Goal: Task Accomplishment & Management: Manage account settings

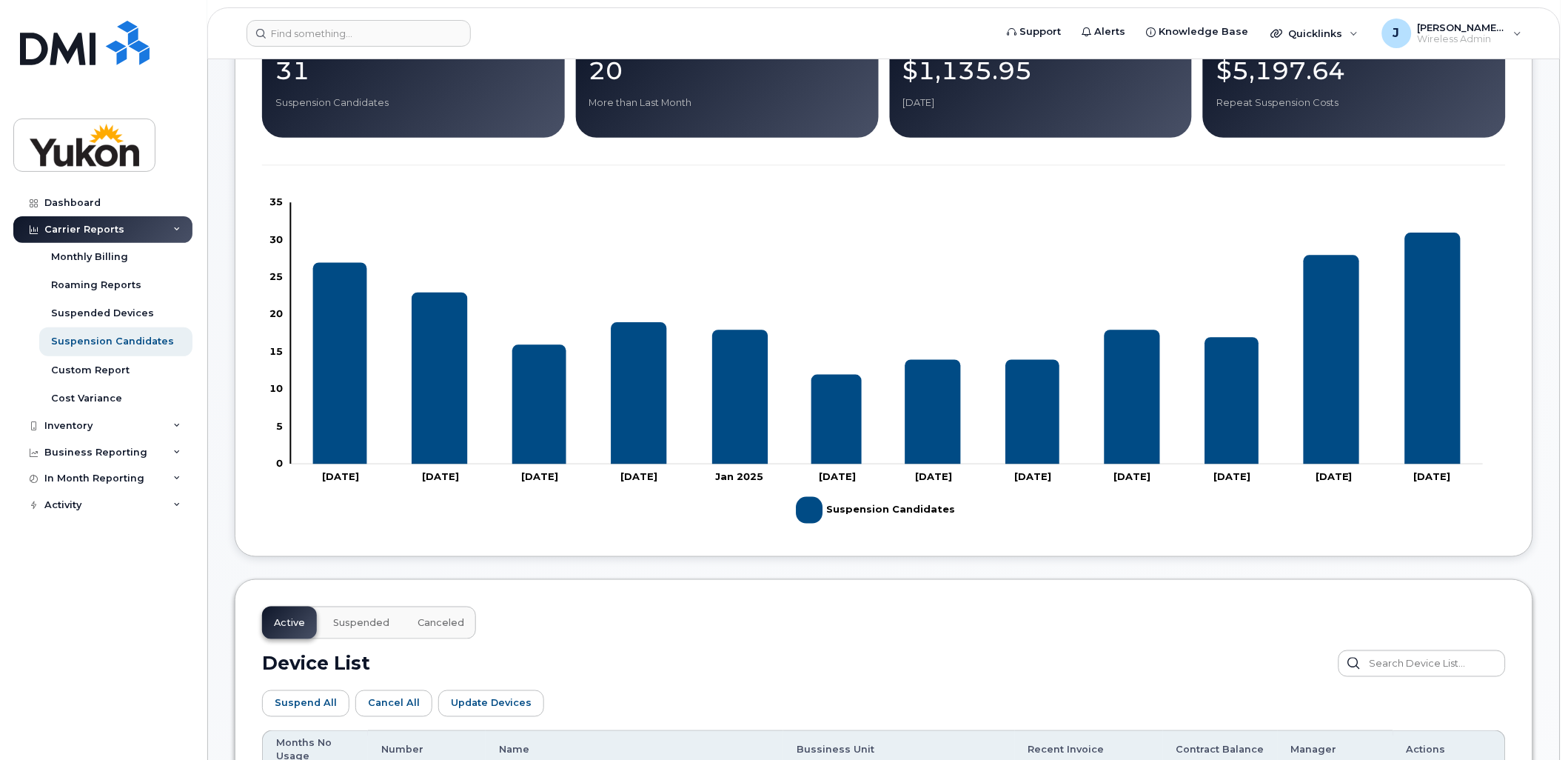
scroll to position [664, 0]
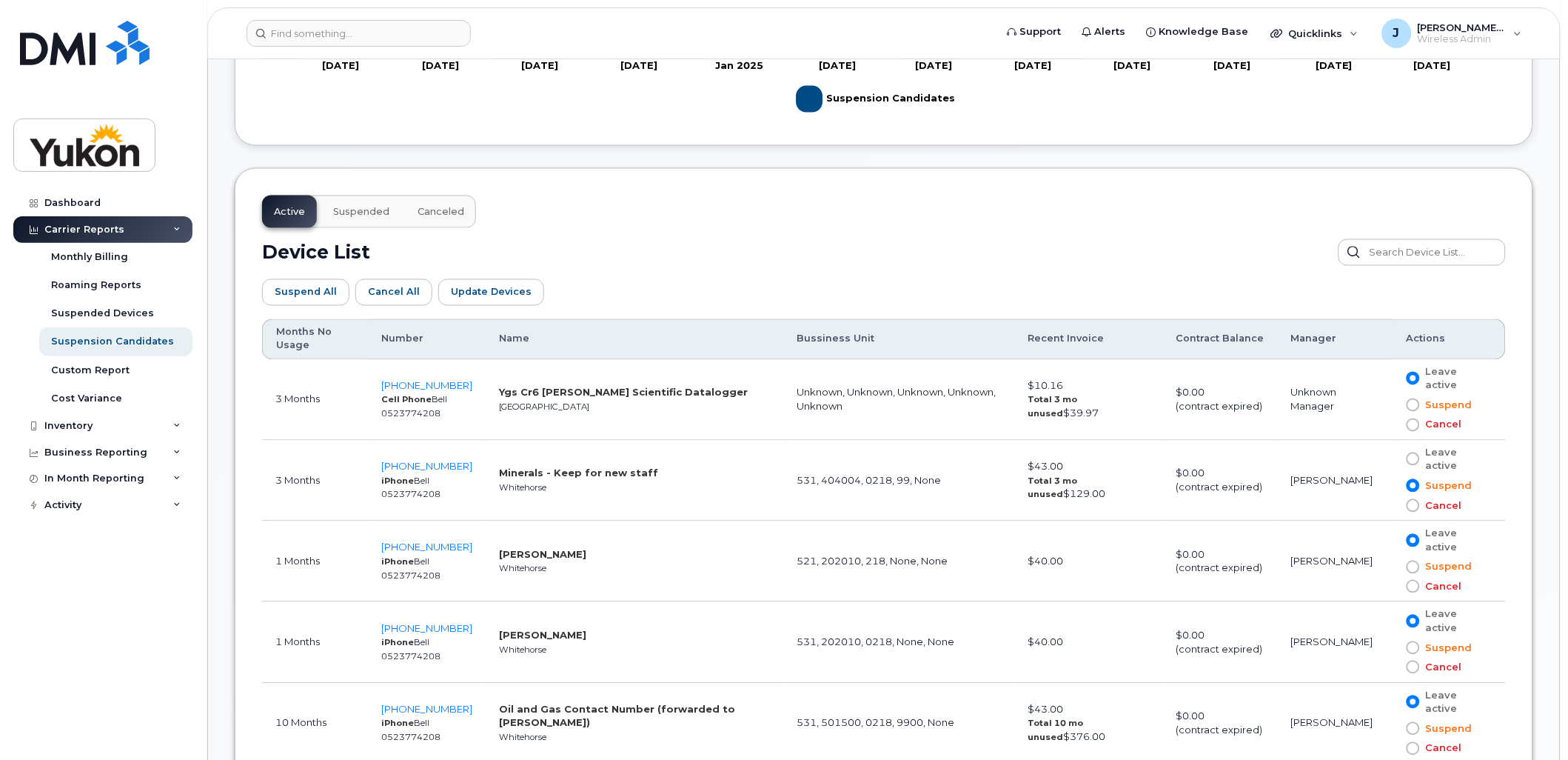
click at [1419, 461] on span at bounding box center [1413, 459] width 14 height 14
click at [1392, 459] on input "Leave active" at bounding box center [1392, 459] width 0 height 0
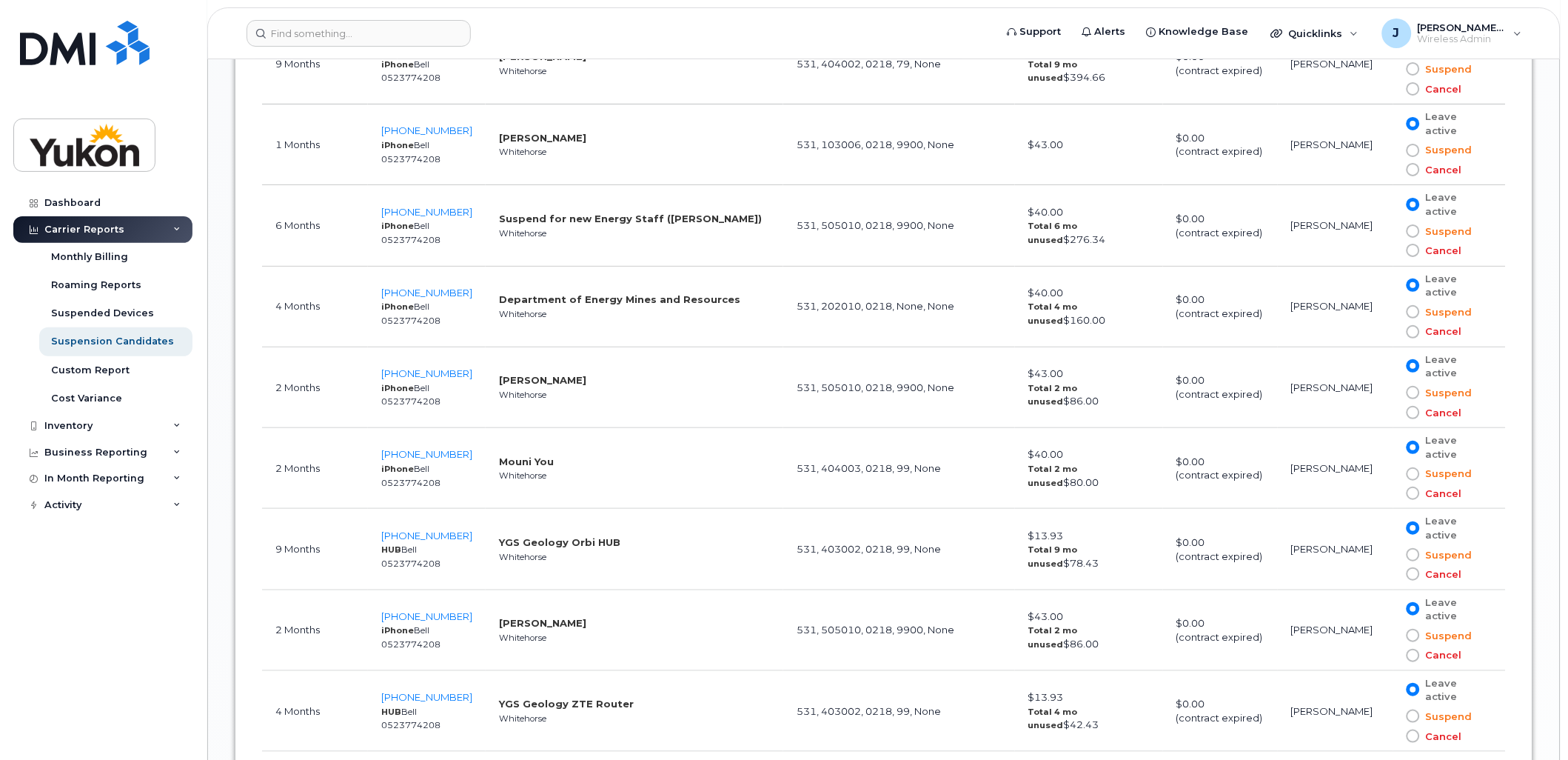
scroll to position [1735, 0]
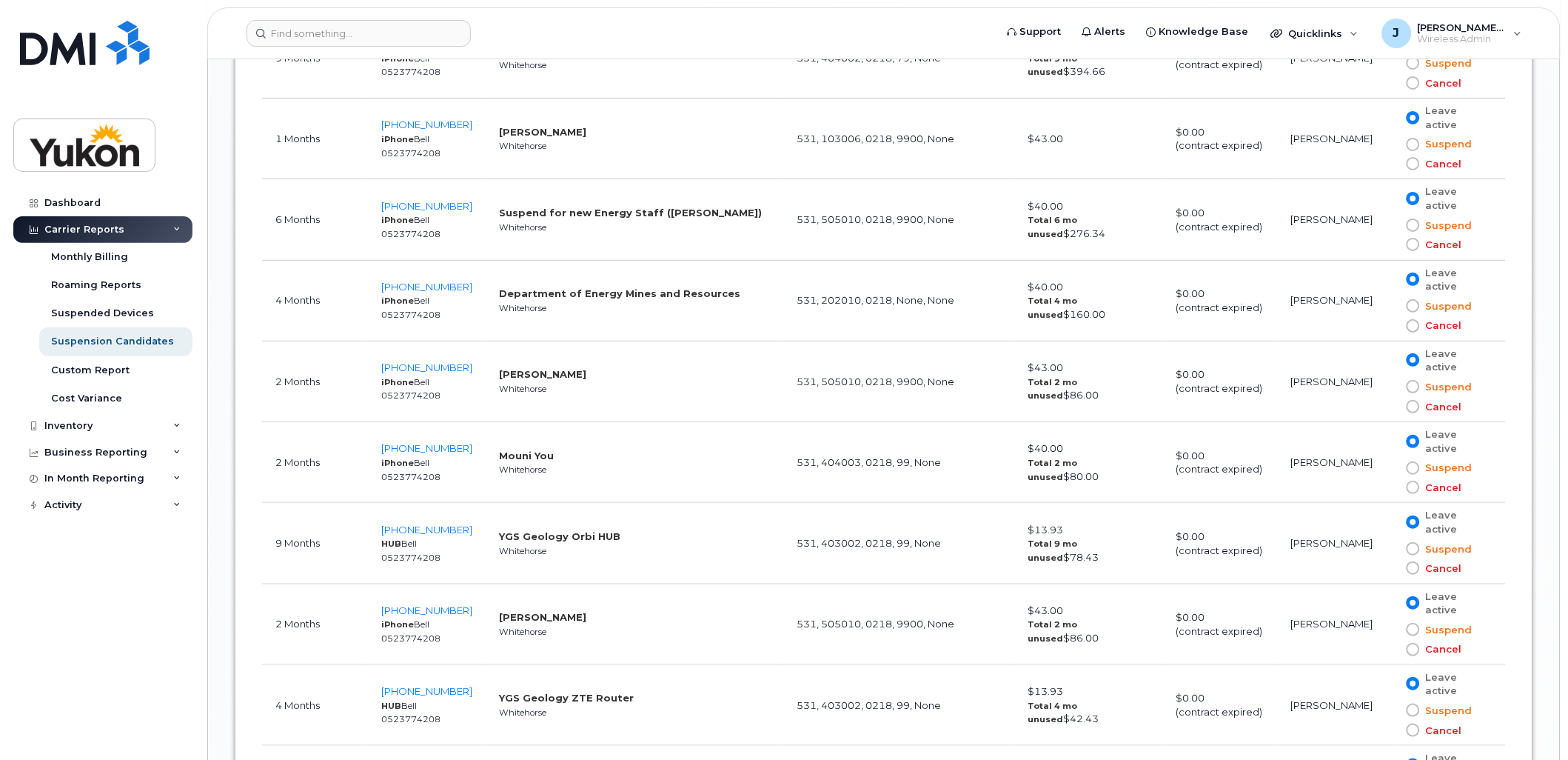
click at [1415, 411] on span at bounding box center [1413, 406] width 14 height 14
click at [1392, 407] on input "Cancel" at bounding box center [1392, 407] width 0 height 0
click at [1418, 653] on span at bounding box center [1413, 649] width 14 height 14
click at [1392, 649] on input "Cancel" at bounding box center [1392, 649] width 0 height 0
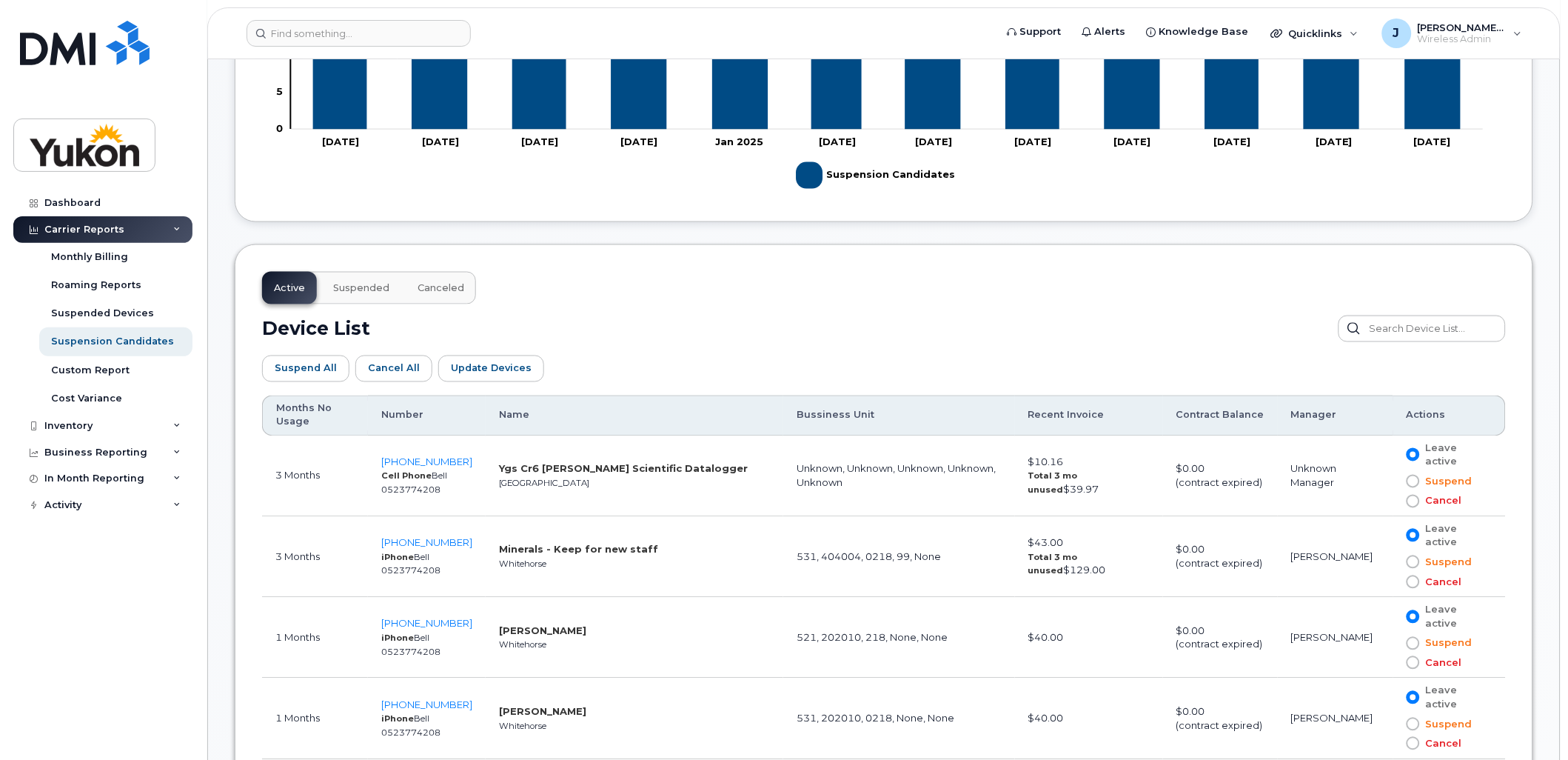
scroll to position [583, 0]
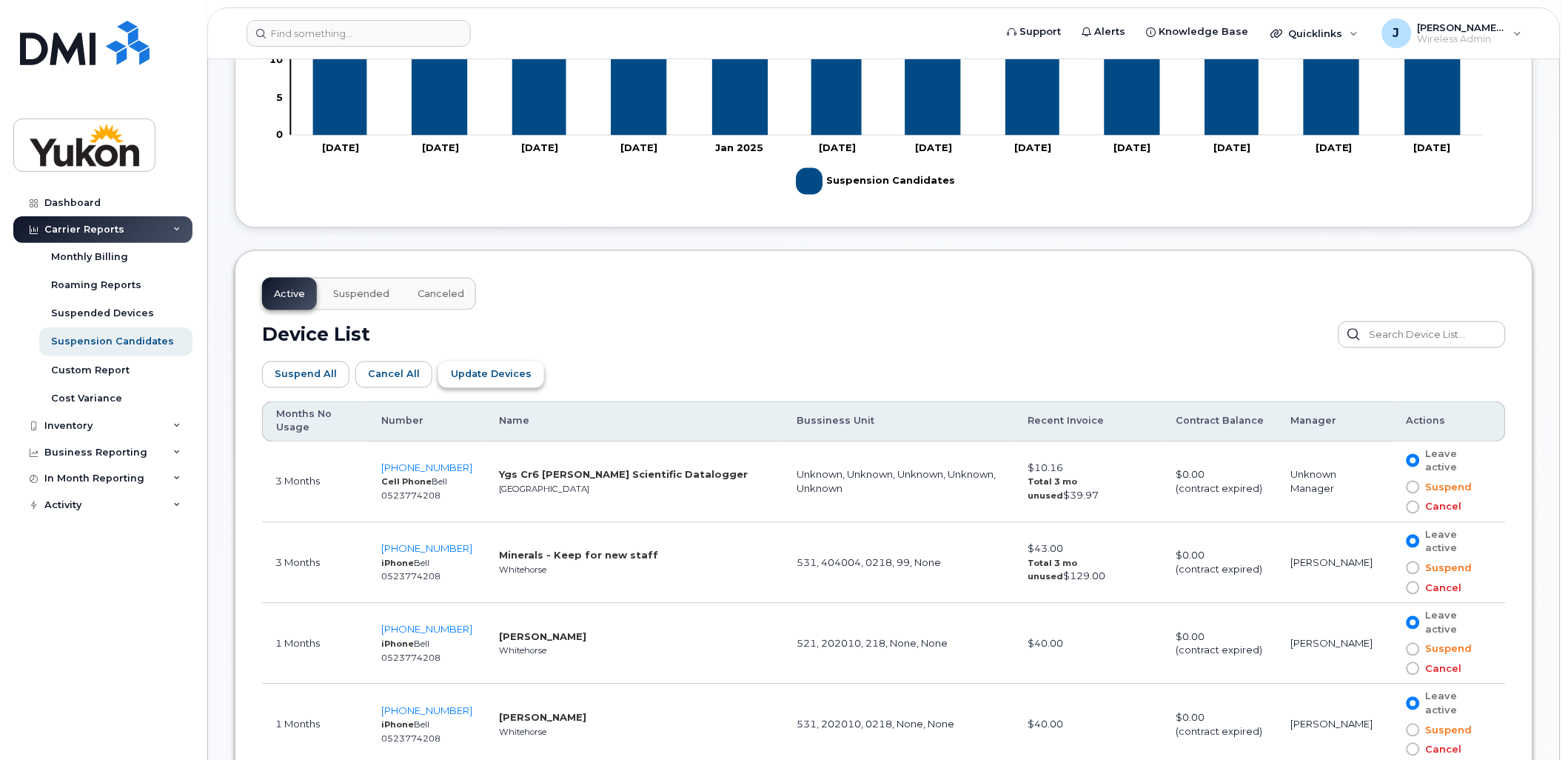
click at [482, 372] on span "Update Devices" at bounding box center [491, 374] width 80 height 14
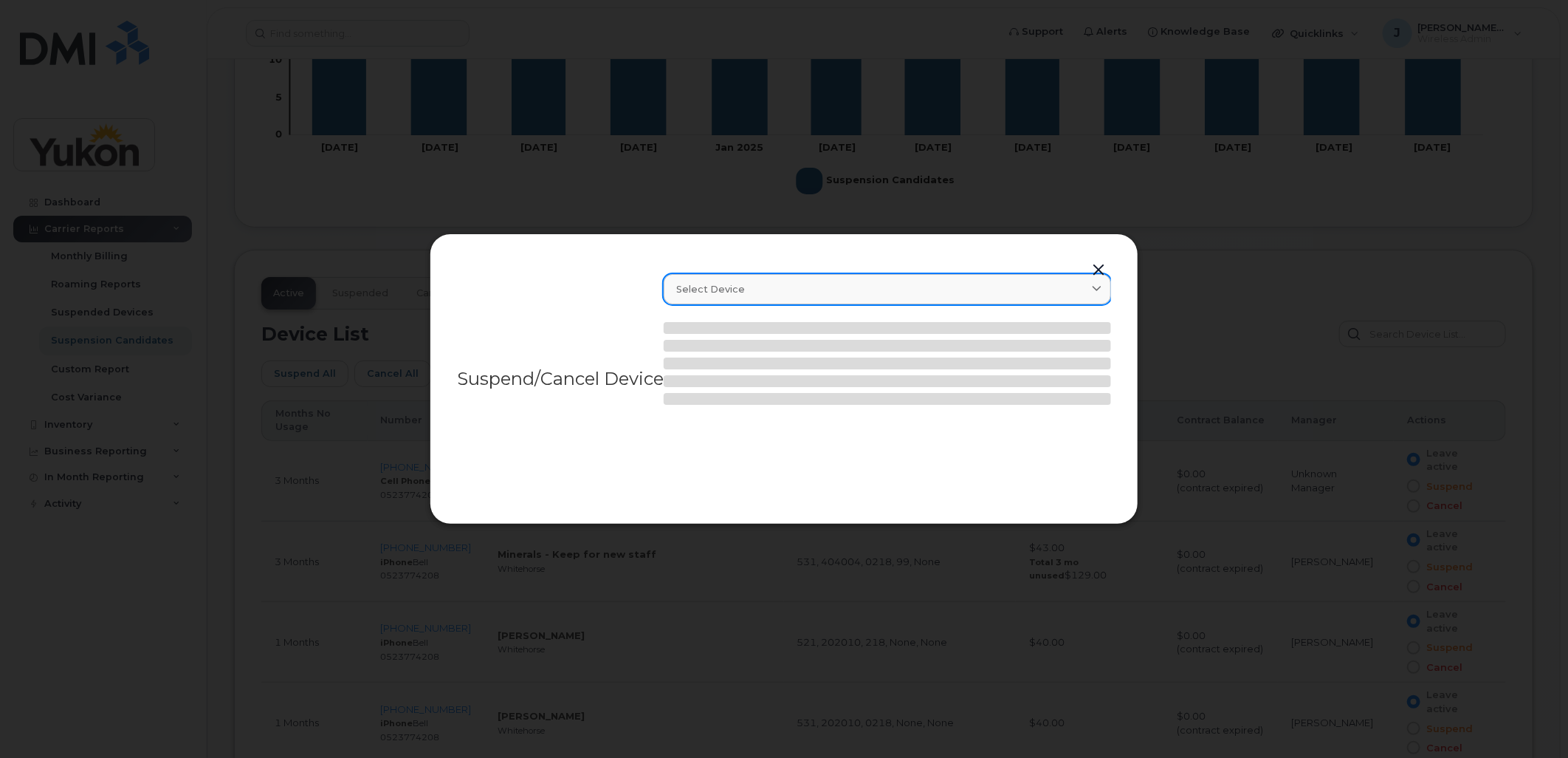
click at [1095, 291] on icon at bounding box center [1097, 289] width 10 height 10
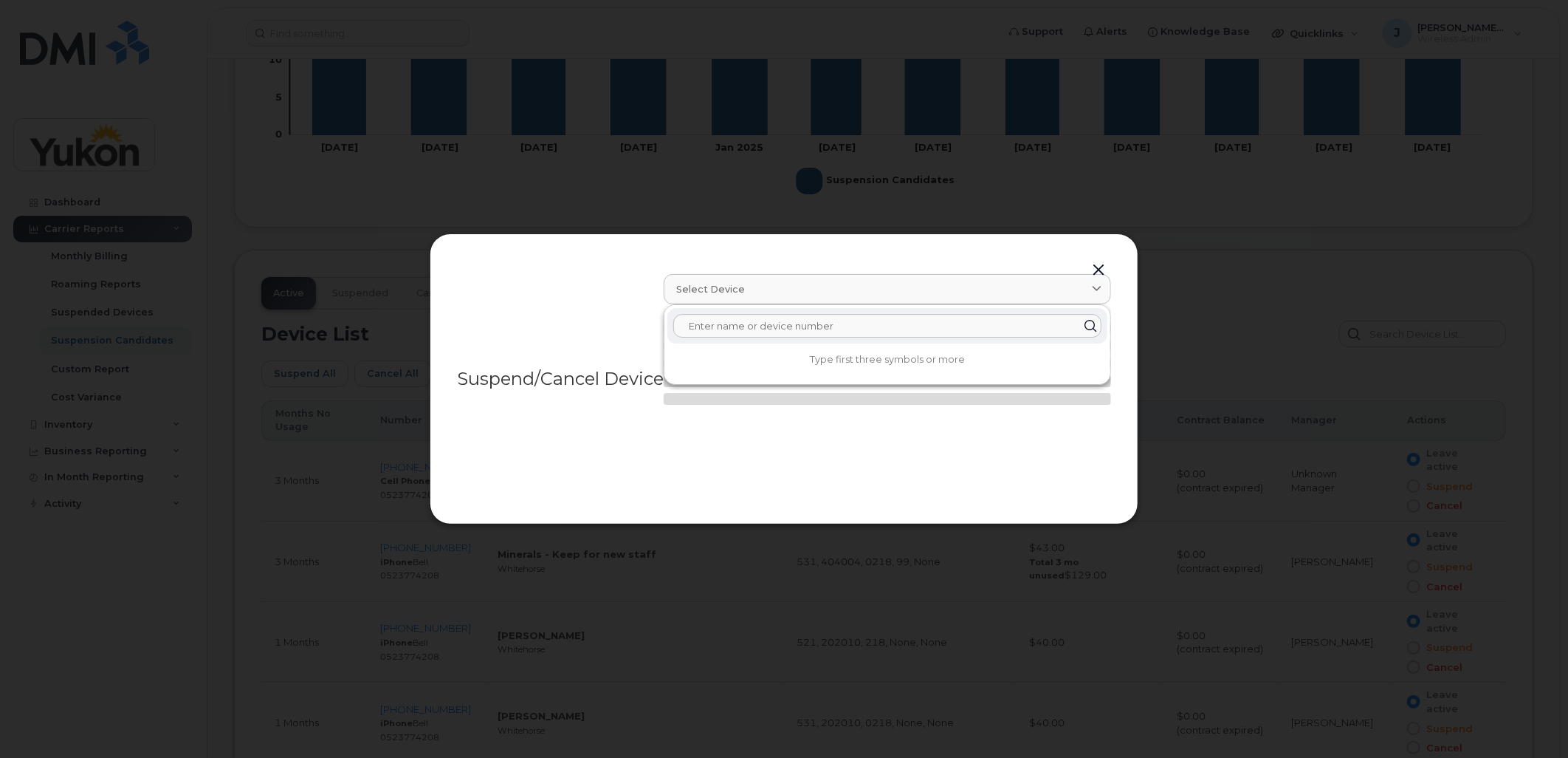
click at [1105, 262] on button "button" at bounding box center [1099, 270] width 22 height 21
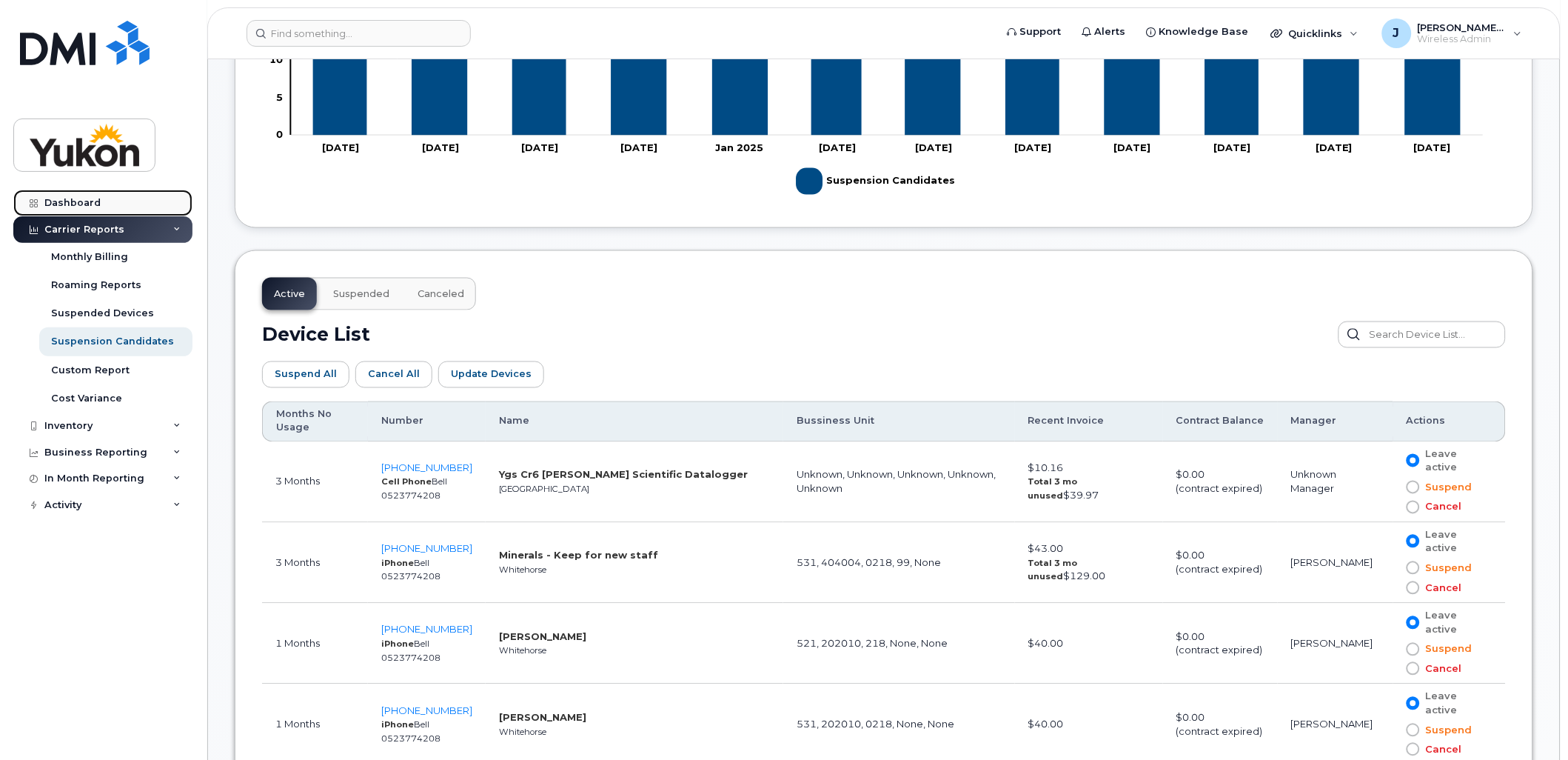
drag, startPoint x: 69, startPoint y: 201, endPoint x: 134, endPoint y: 212, distance: 65.9
click at [69, 201] on div "Dashboard" at bounding box center [73, 202] width 57 height 12
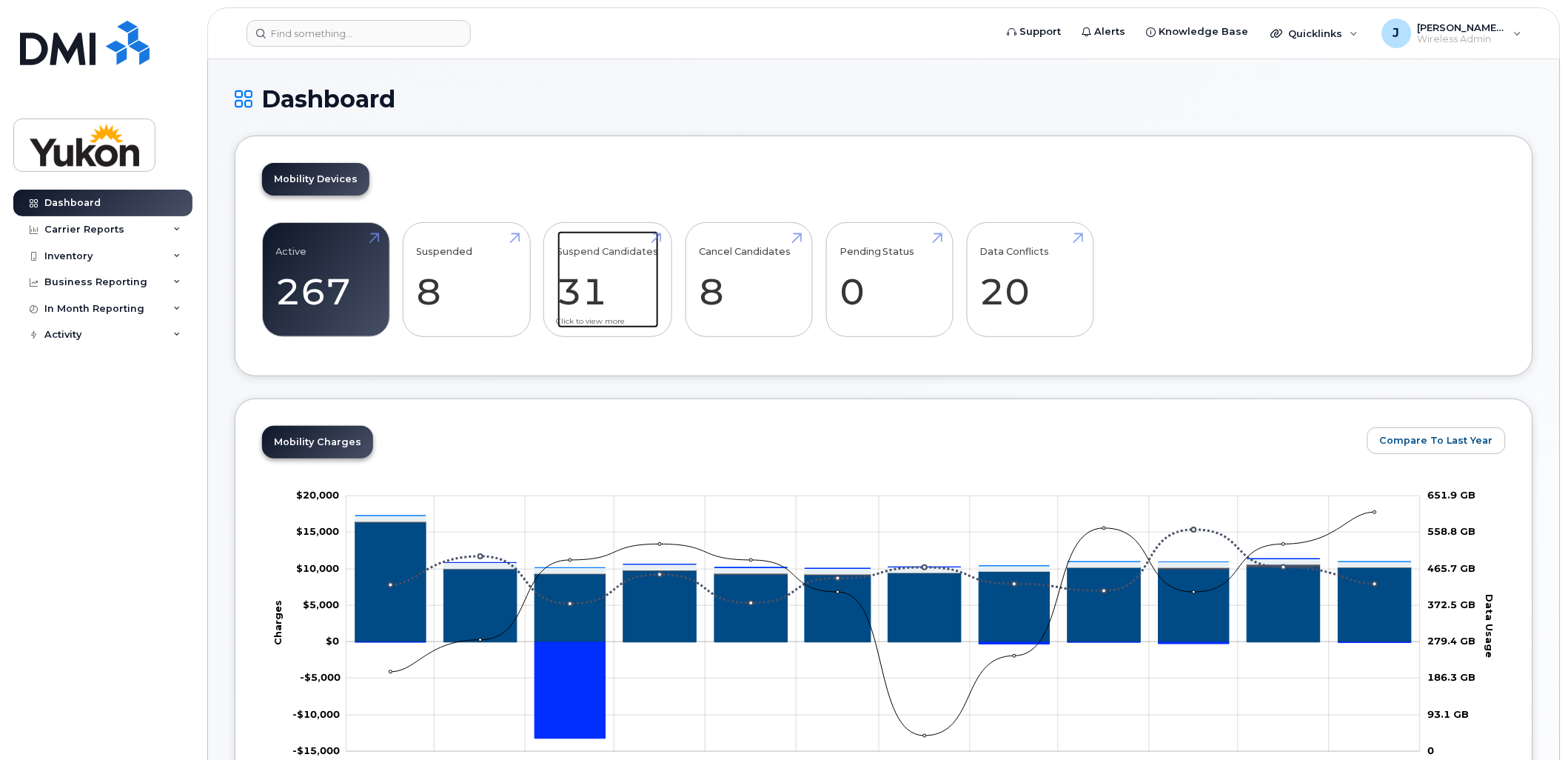
click at [598, 284] on link "Suspend Candidates 31" at bounding box center [608, 280] width 101 height 98
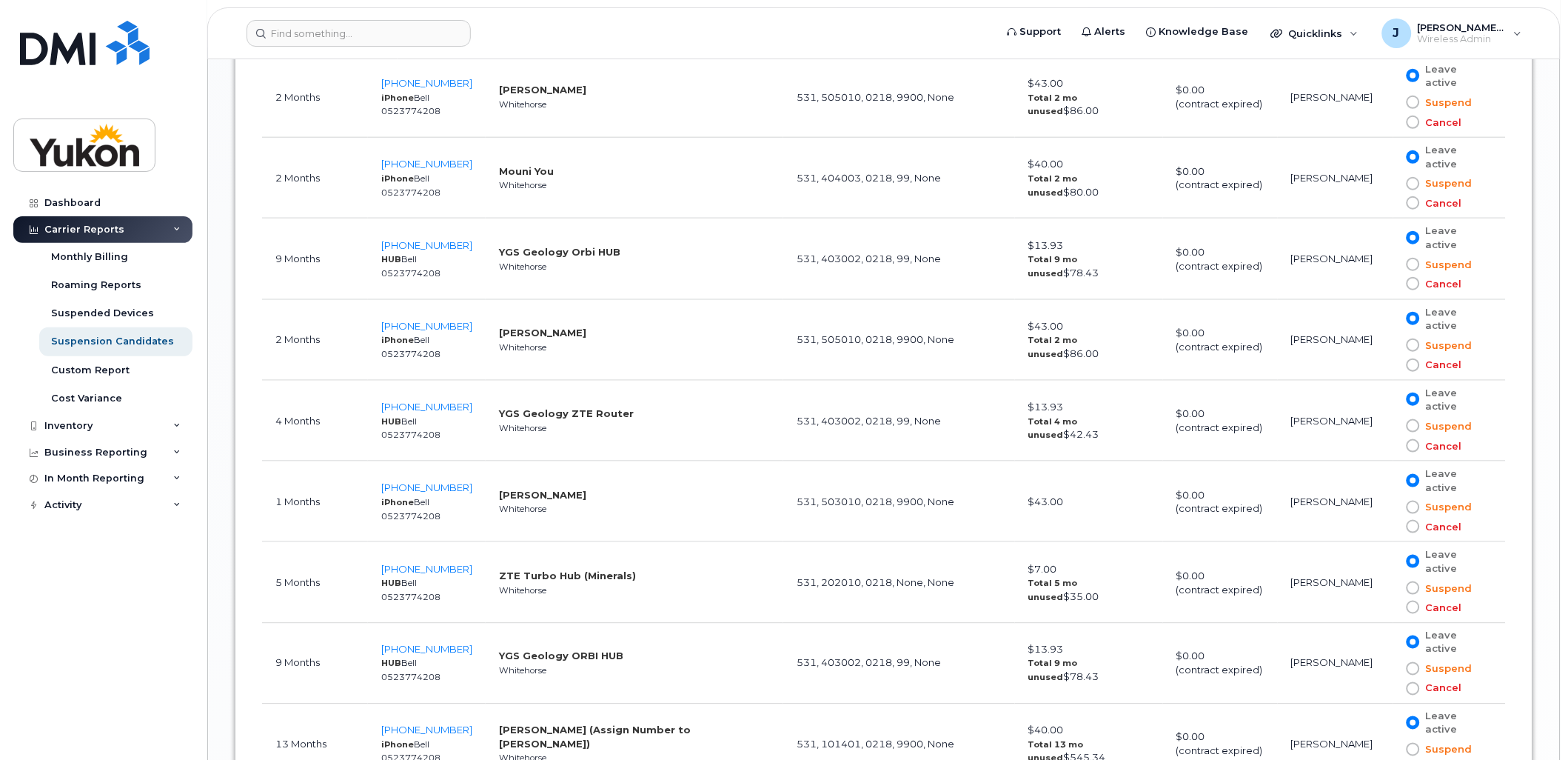
scroll to position [1981, 0]
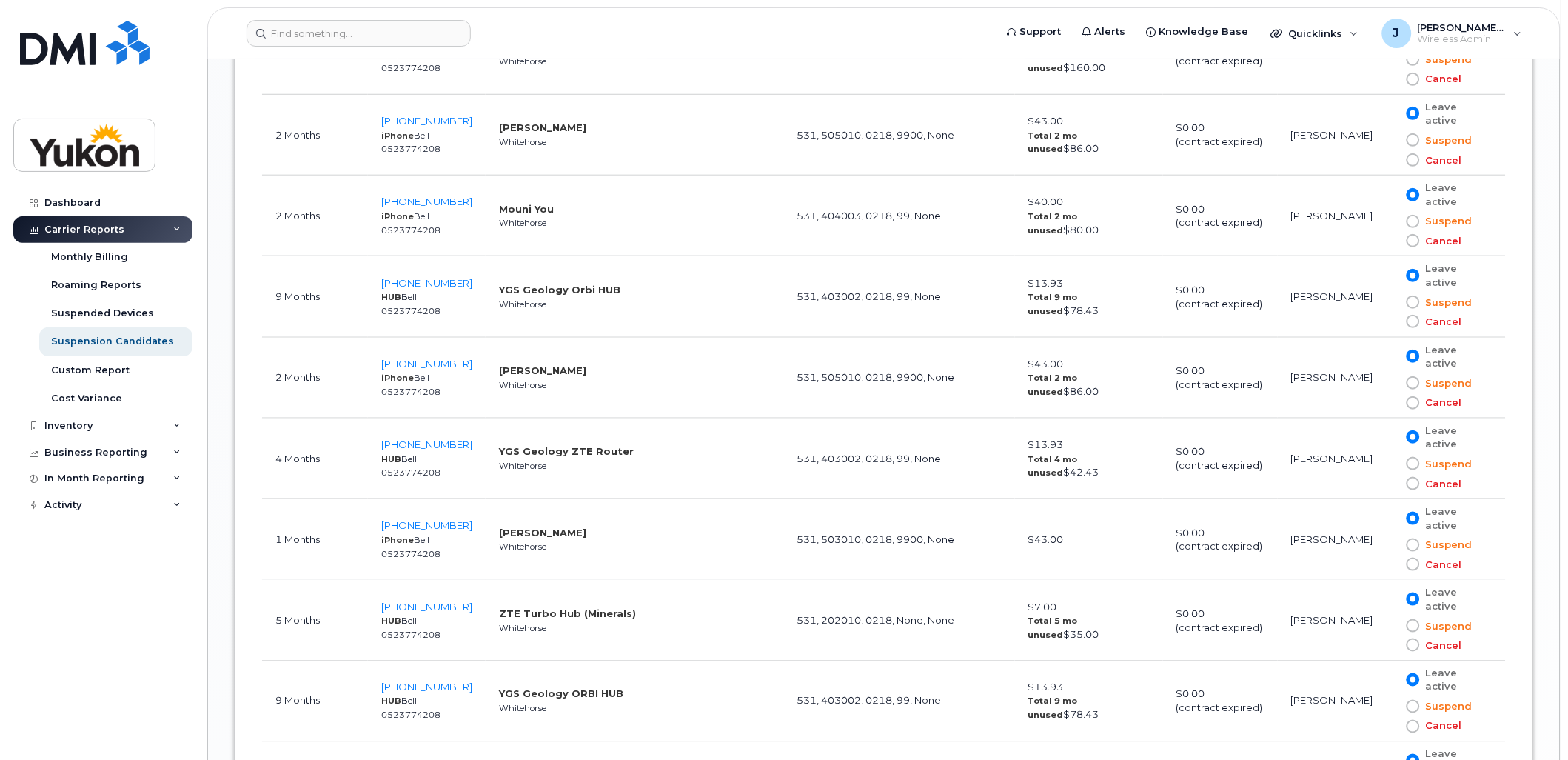
click at [1417, 403] on span at bounding box center [1413, 402] width 14 height 14
click at [1392, 403] on input "Cancel" at bounding box center [1392, 403] width 0 height 0
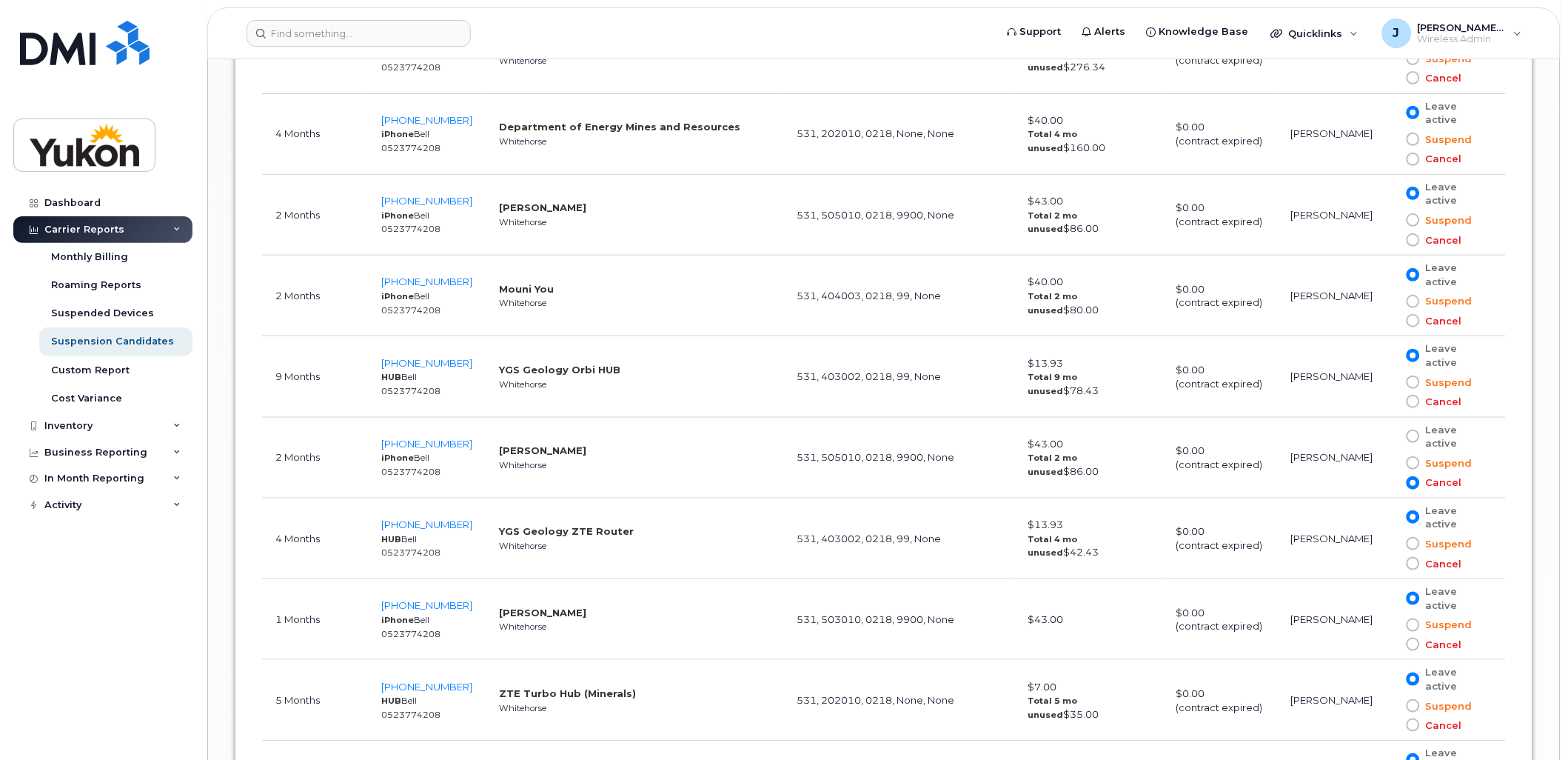
scroll to position [1899, 0]
click at [1420, 243] on span at bounding box center [1413, 242] width 14 height 14
click at [1392, 242] on input "Cancel" at bounding box center [1392, 242] width 0 height 0
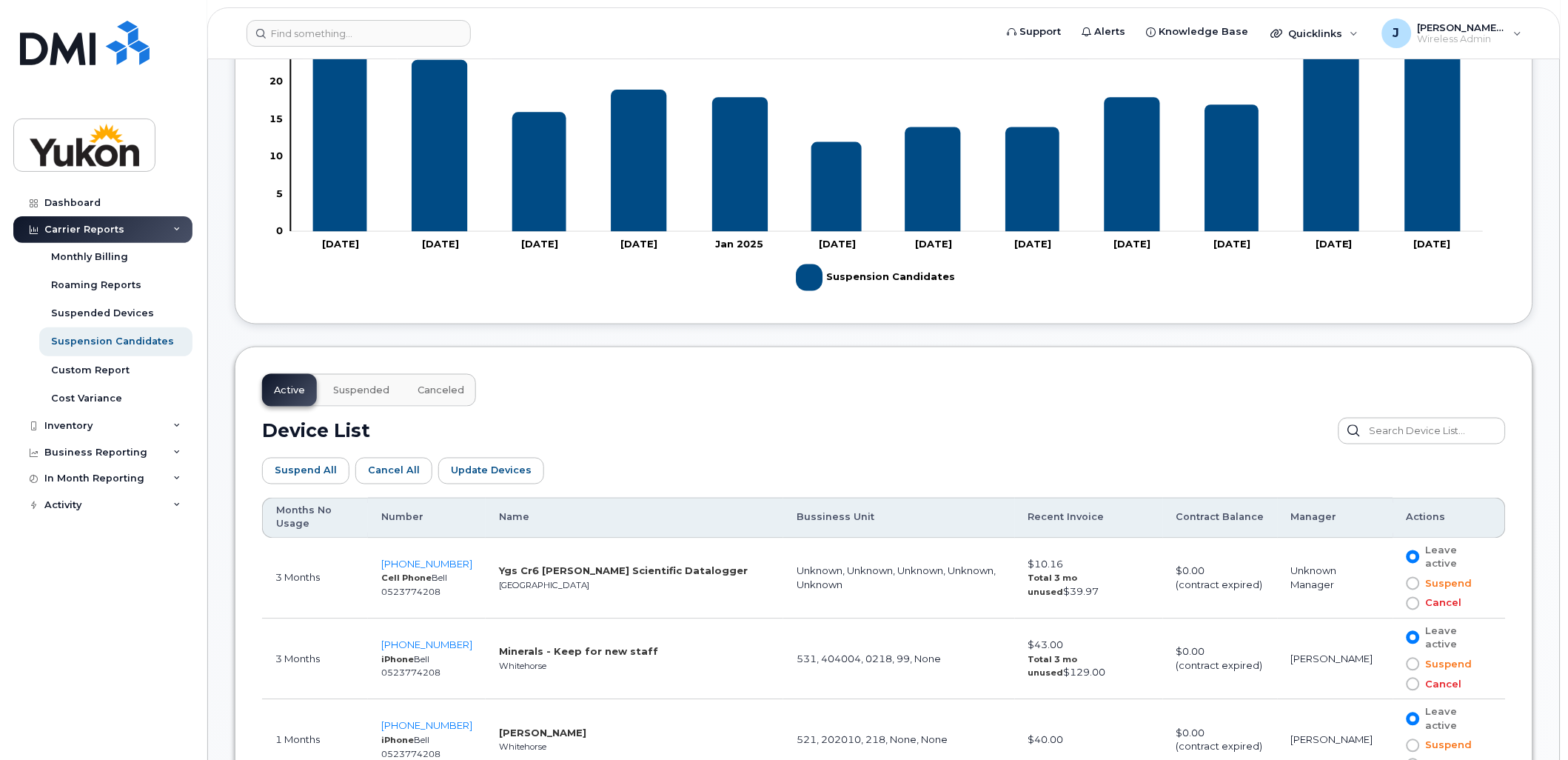
scroll to position [500, 0]
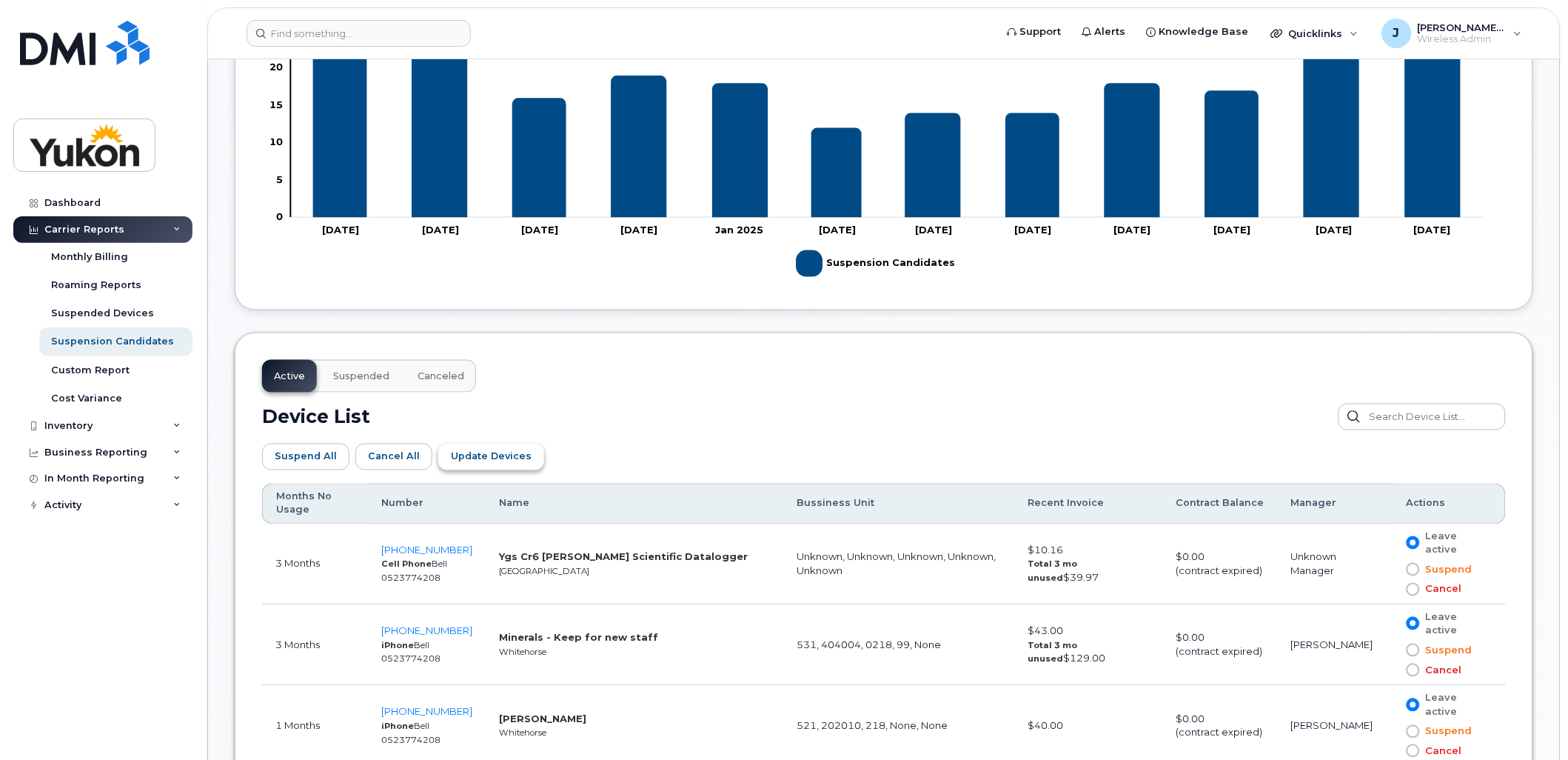
click at [485, 455] on span "Update Devices" at bounding box center [491, 456] width 80 height 14
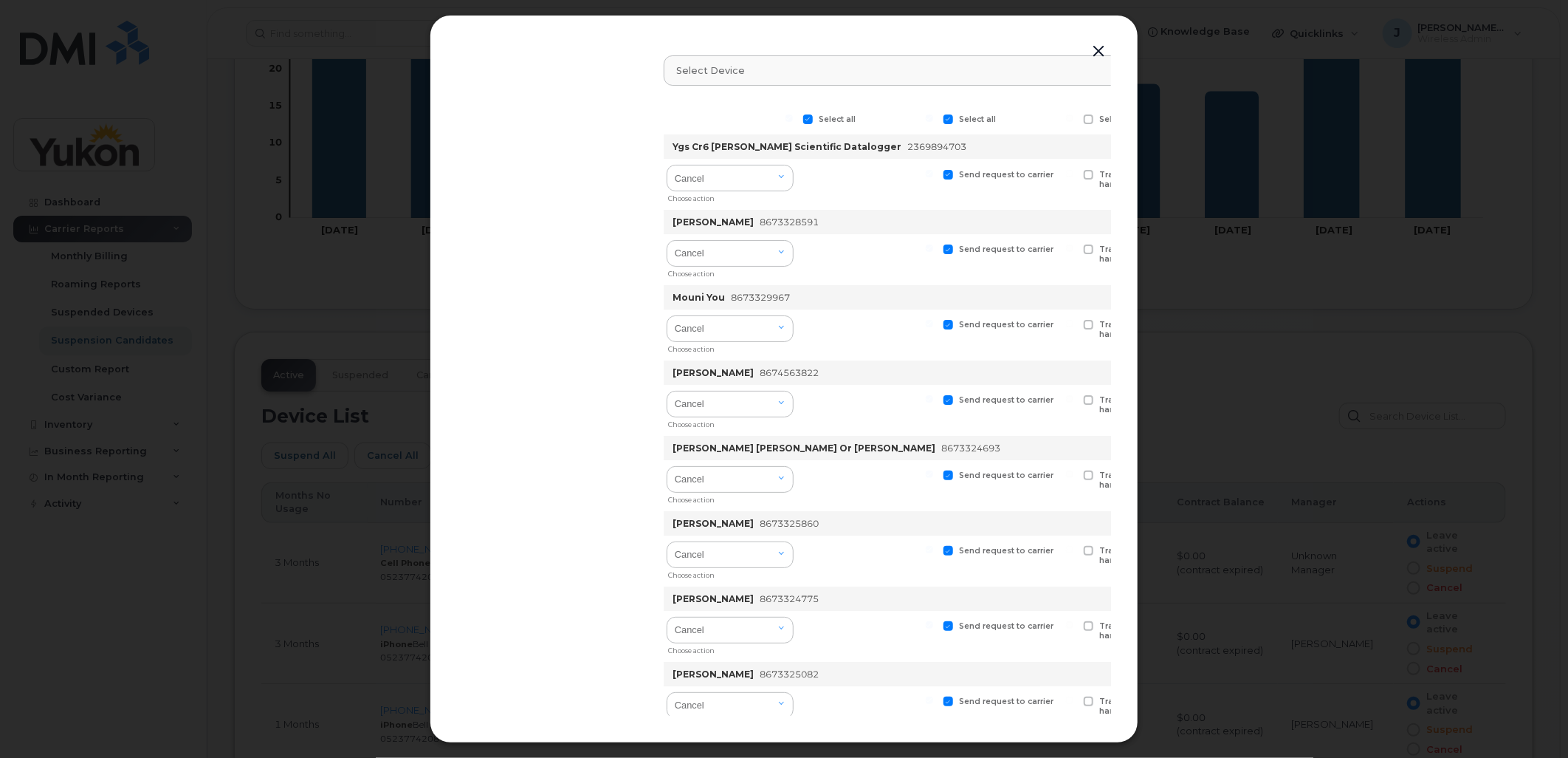
click at [951, 116] on span at bounding box center [948, 119] width 10 height 10
click at [934, 116] on input "Select all" at bounding box center [930, 119] width 7 height 7
checkbox input "false"
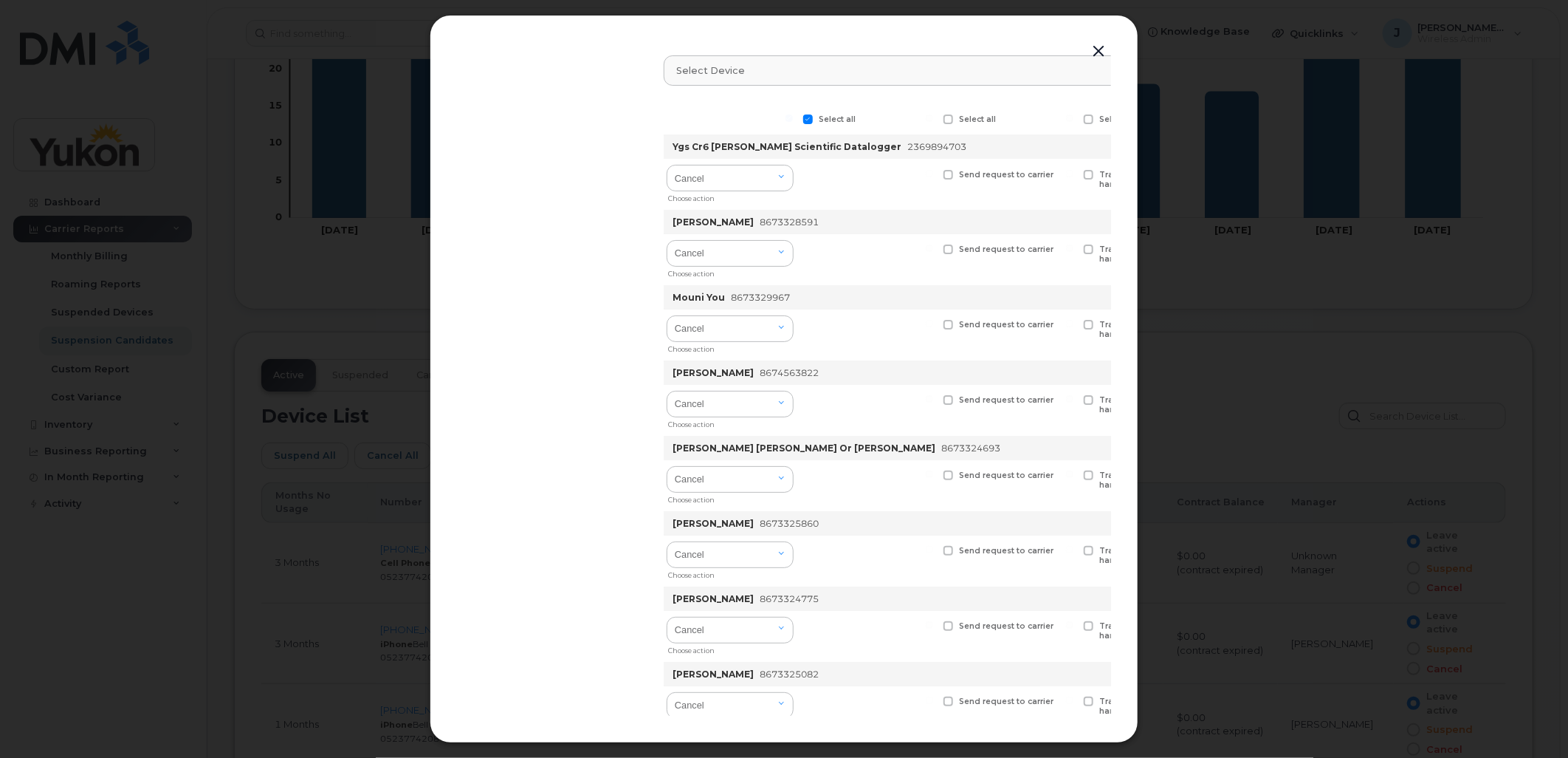
checkbox input "false"
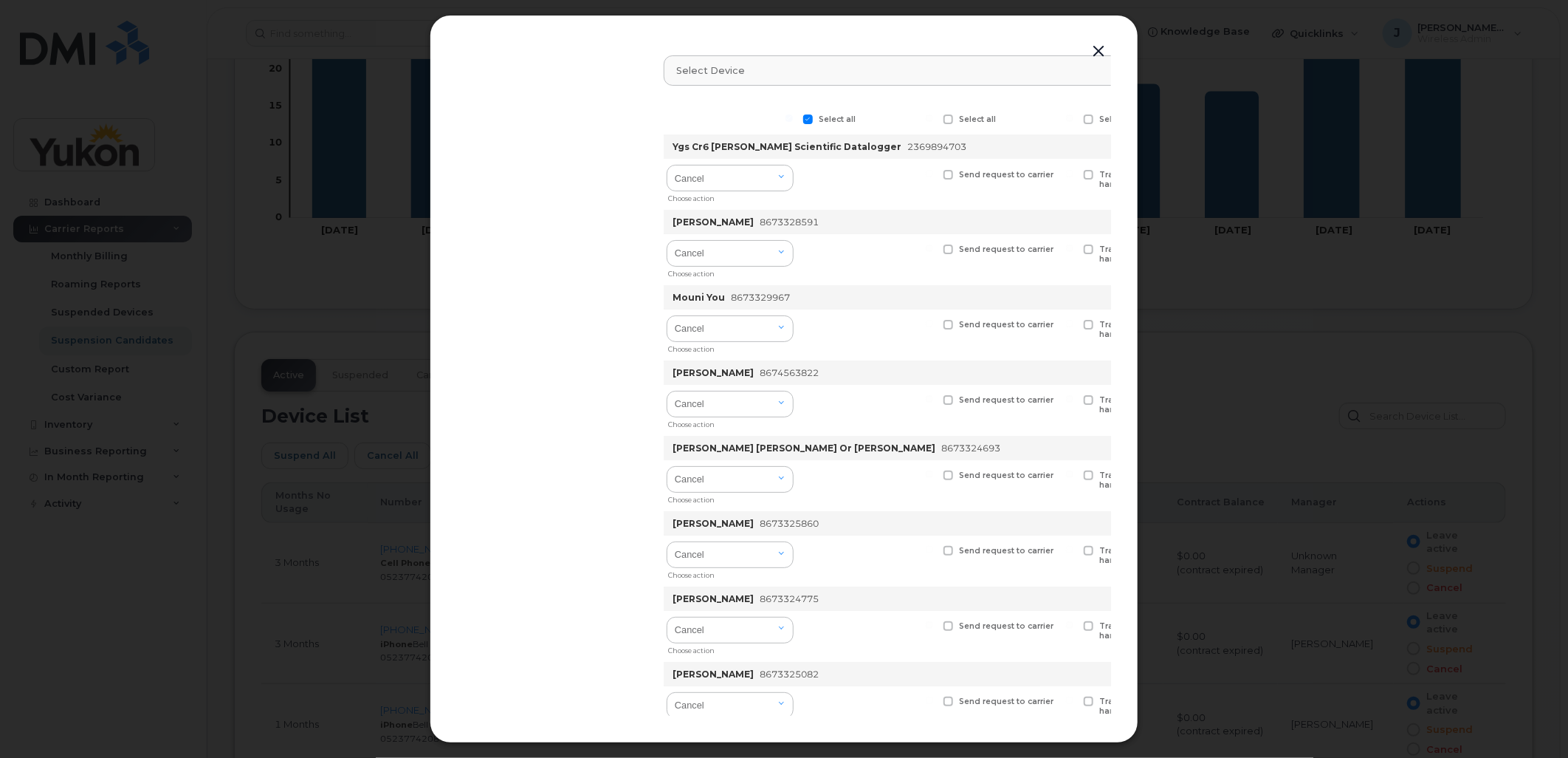
checkbox input "false"
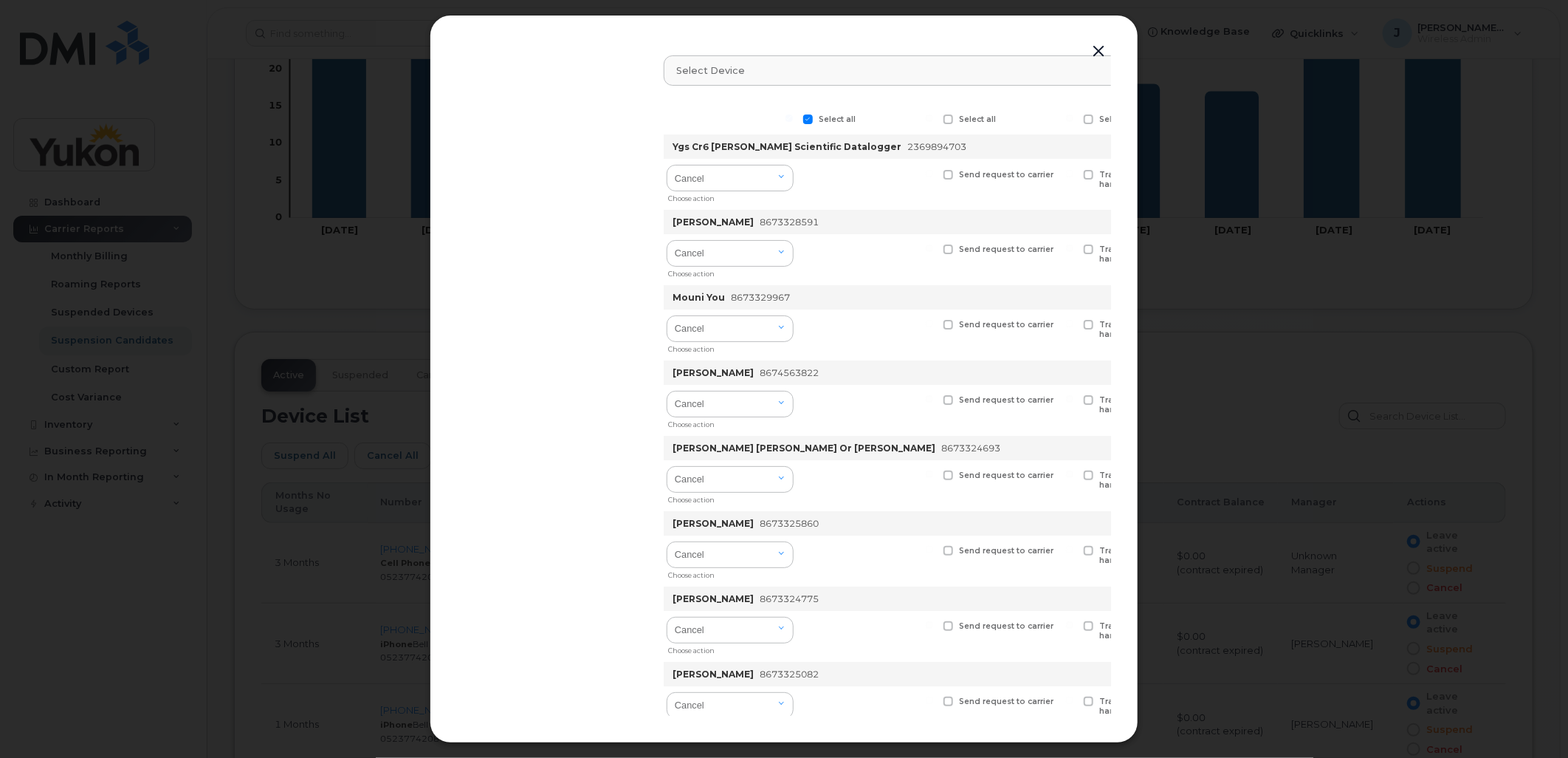
checkbox input "false"
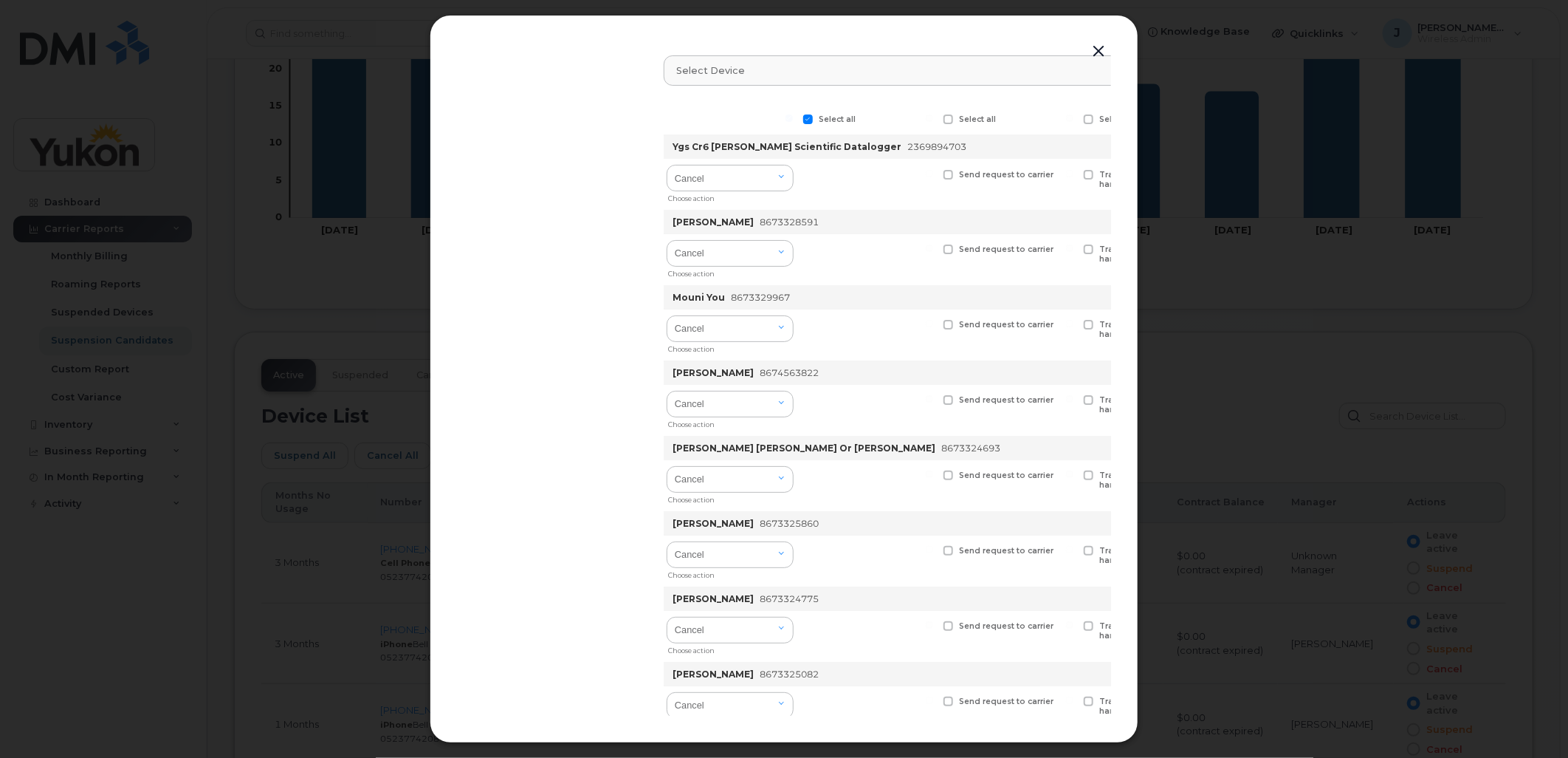
checkbox input "false"
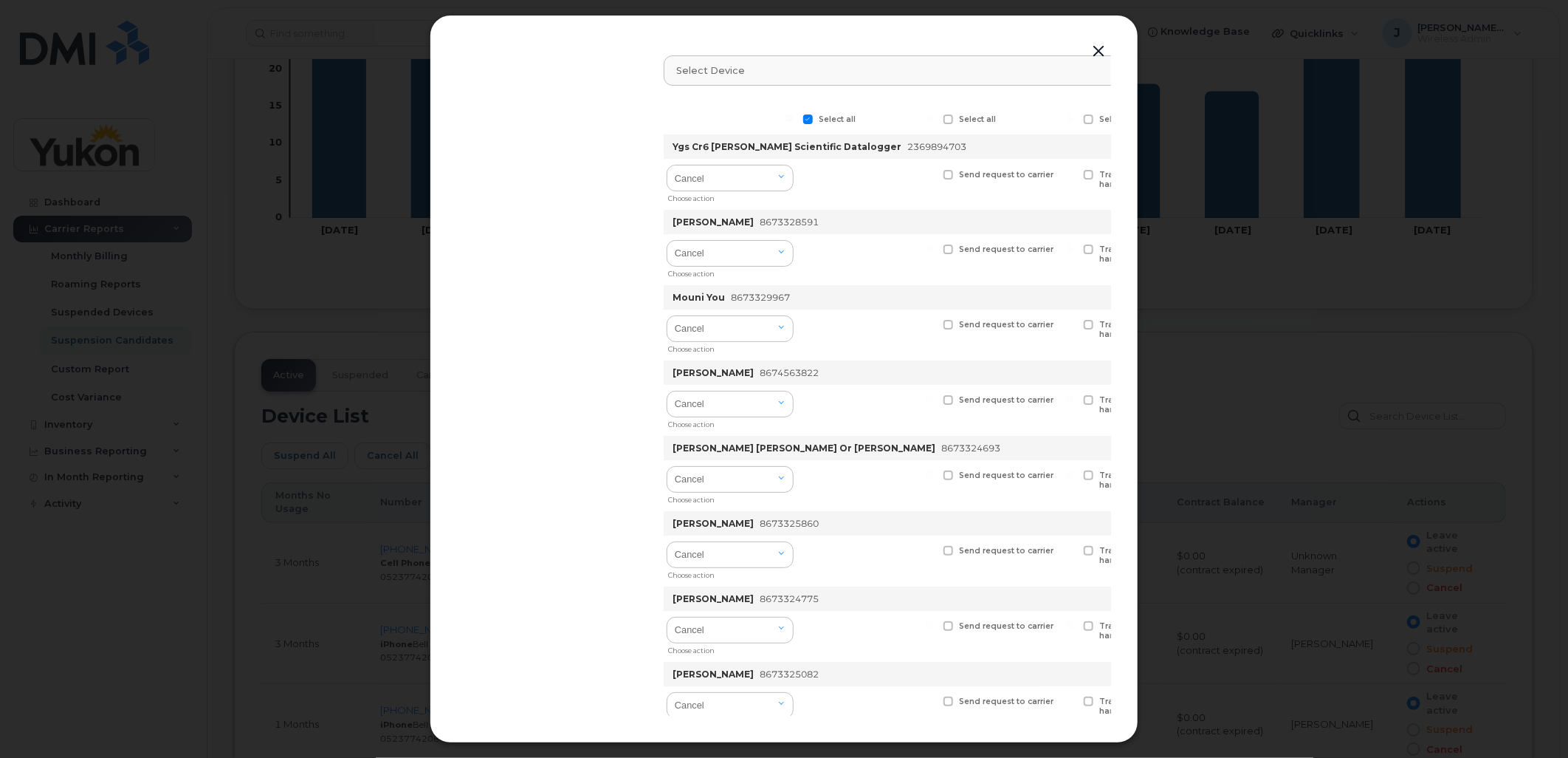
checkbox input "false"
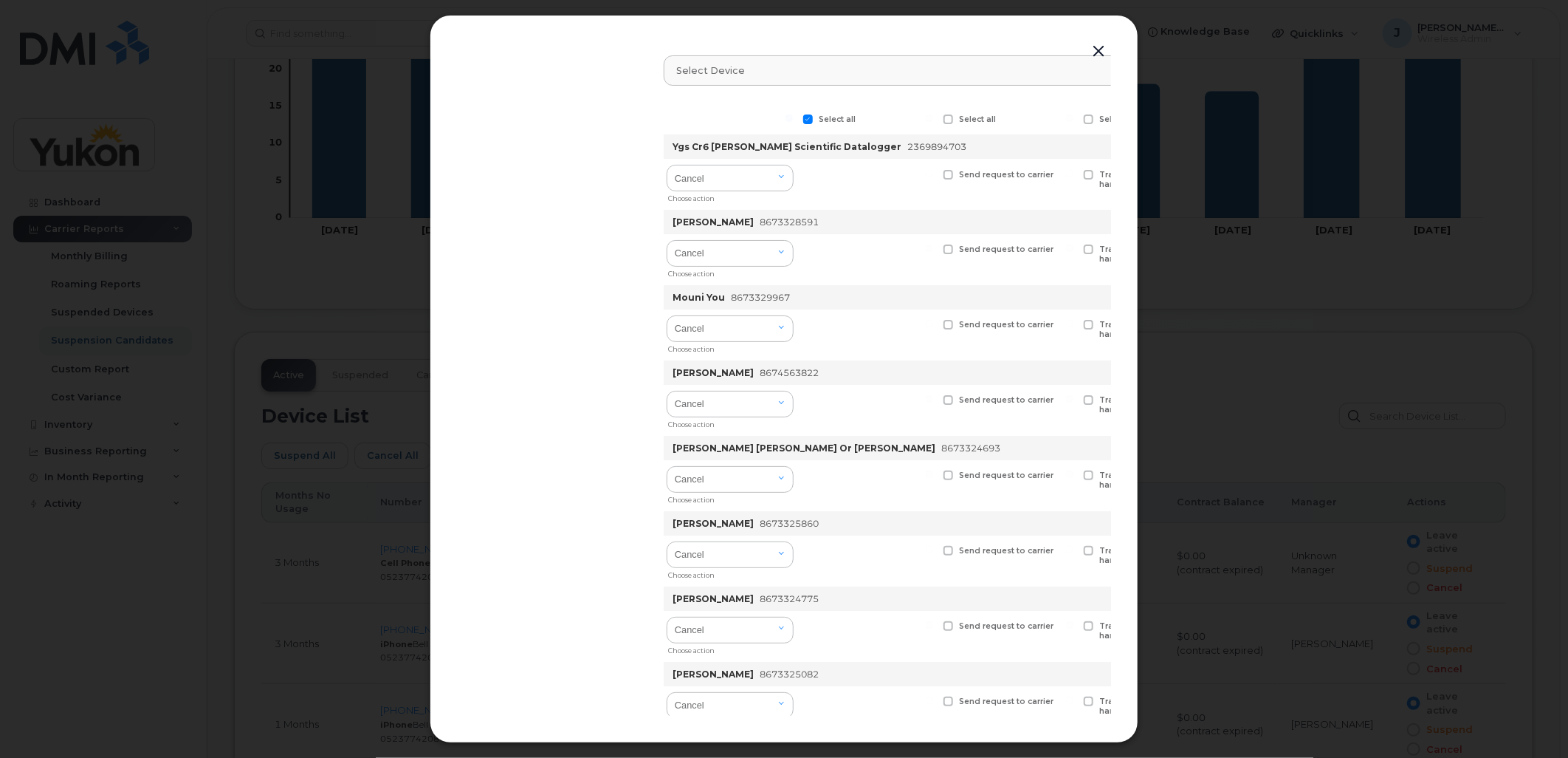
checkbox input "false"
click at [813, 119] on span at bounding box center [808, 119] width 10 height 10
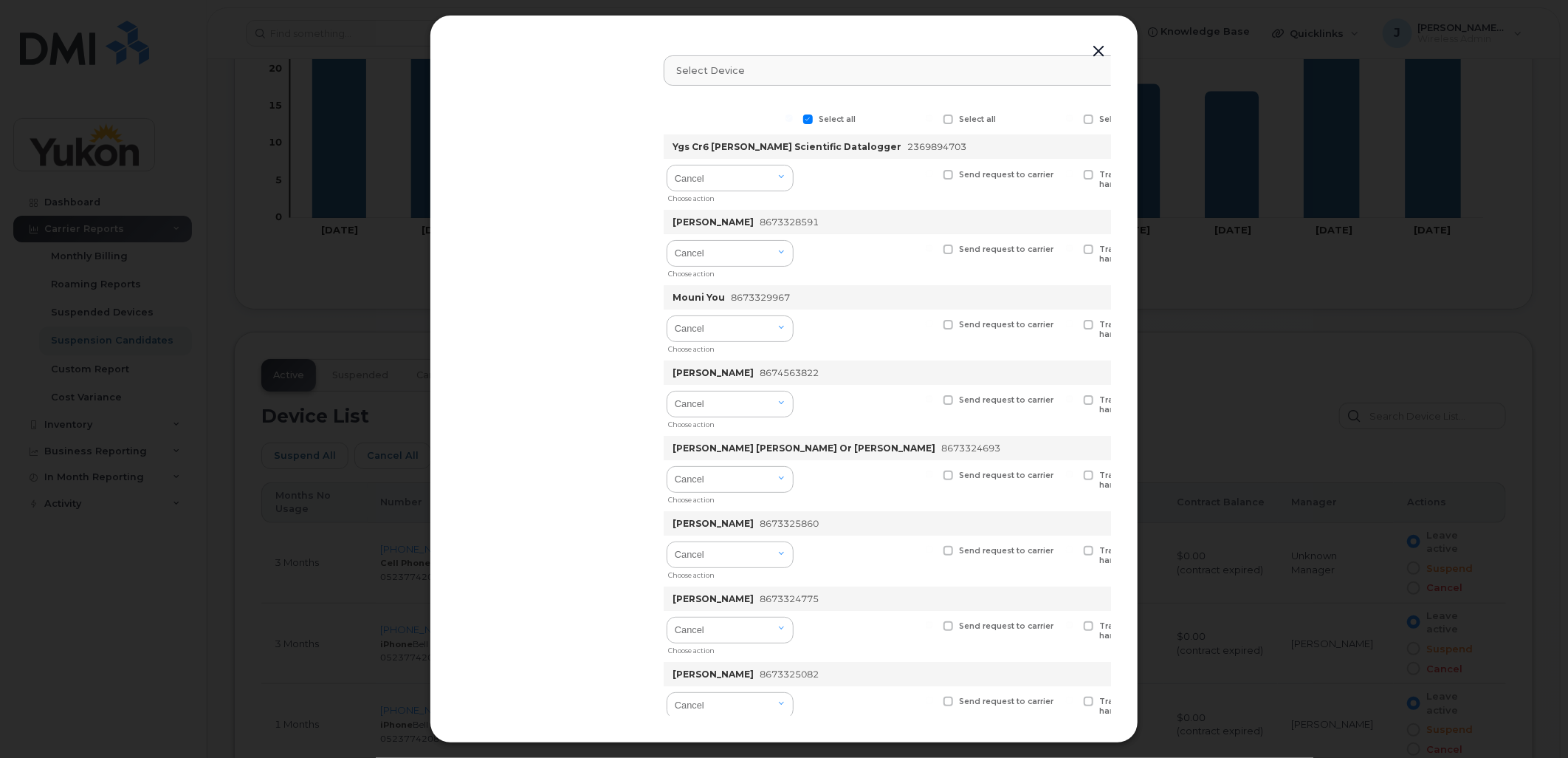
click at [793, 119] on input "Select all" at bounding box center [789, 119] width 7 height 7
checkbox input "false"
click at [1094, 48] on button "button" at bounding box center [1099, 51] width 22 height 21
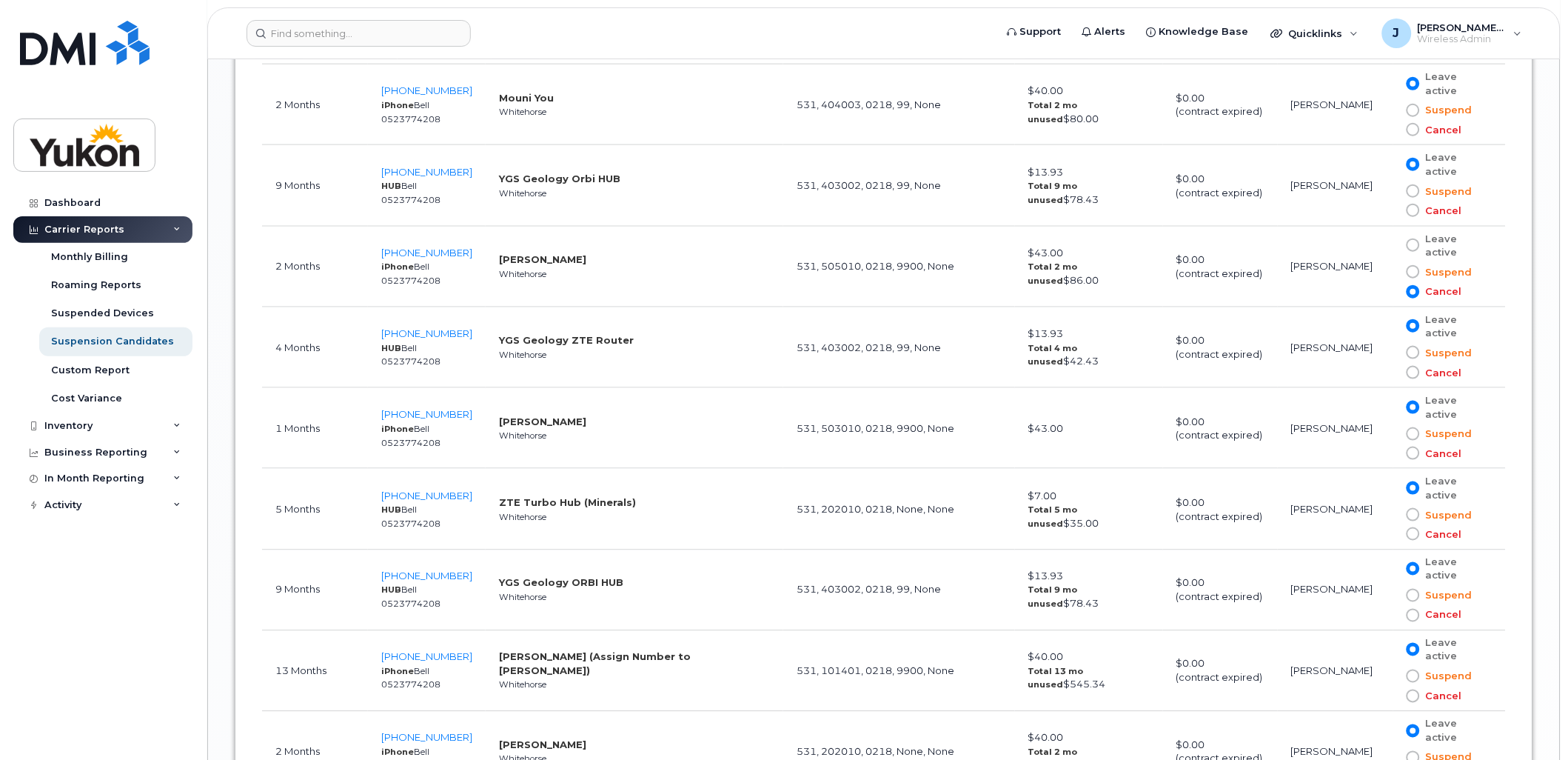
scroll to position [2063, 0]
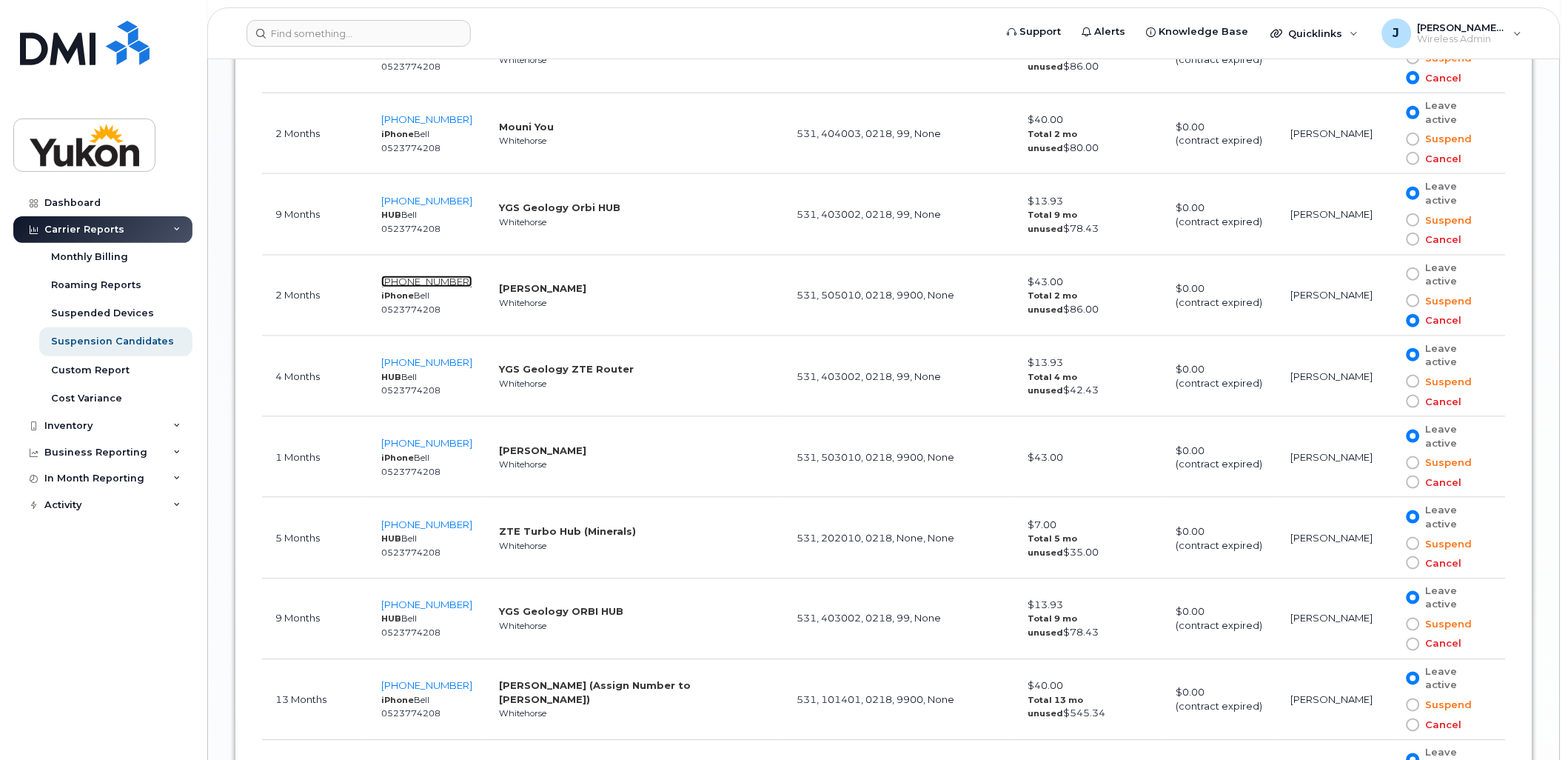
click at [439, 283] on span "867-334-5840" at bounding box center [427, 281] width 91 height 12
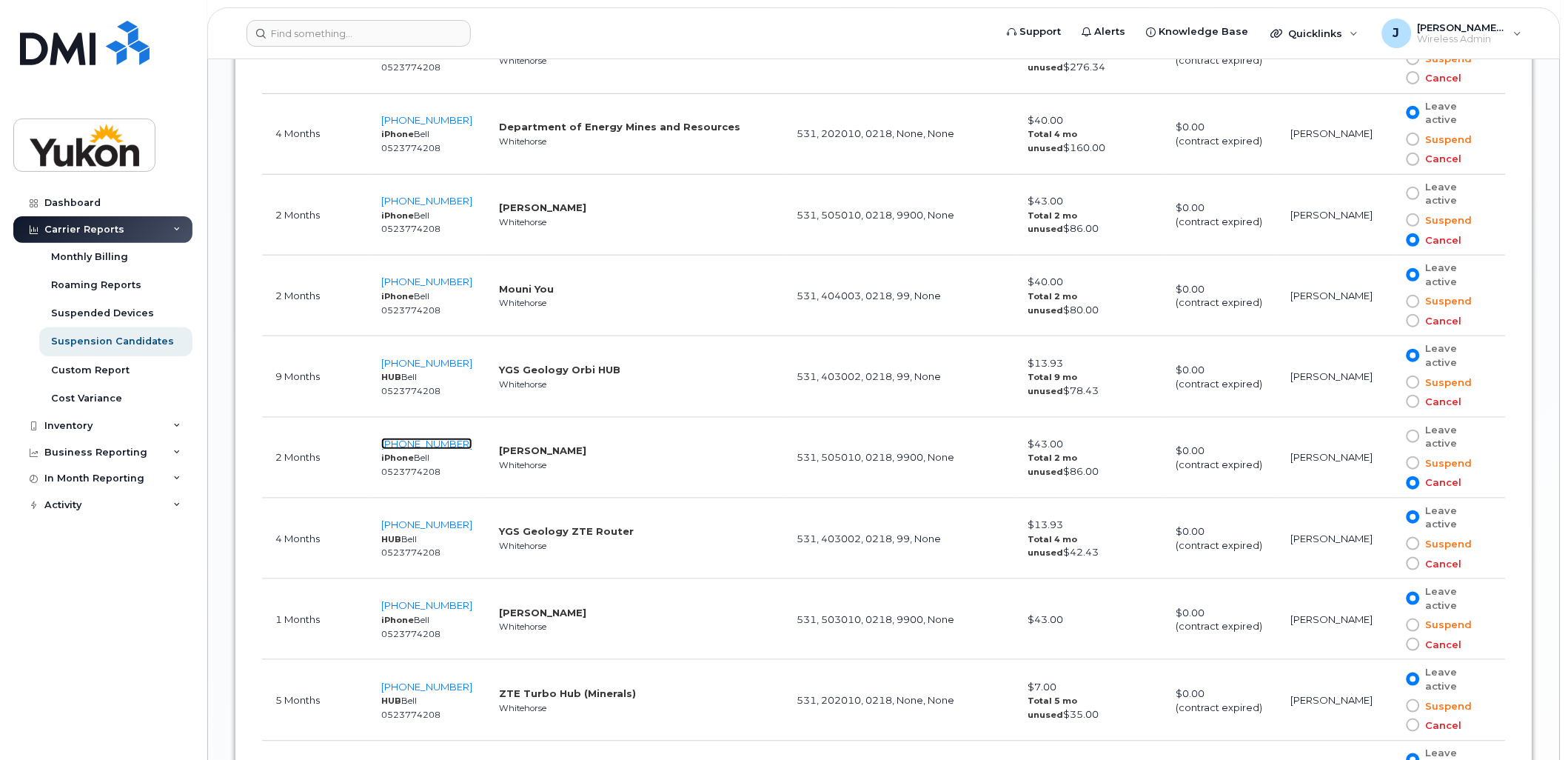
scroll to position [1899, 0]
click at [426, 202] on span "867-332-8591" at bounding box center [427, 202] width 91 height 12
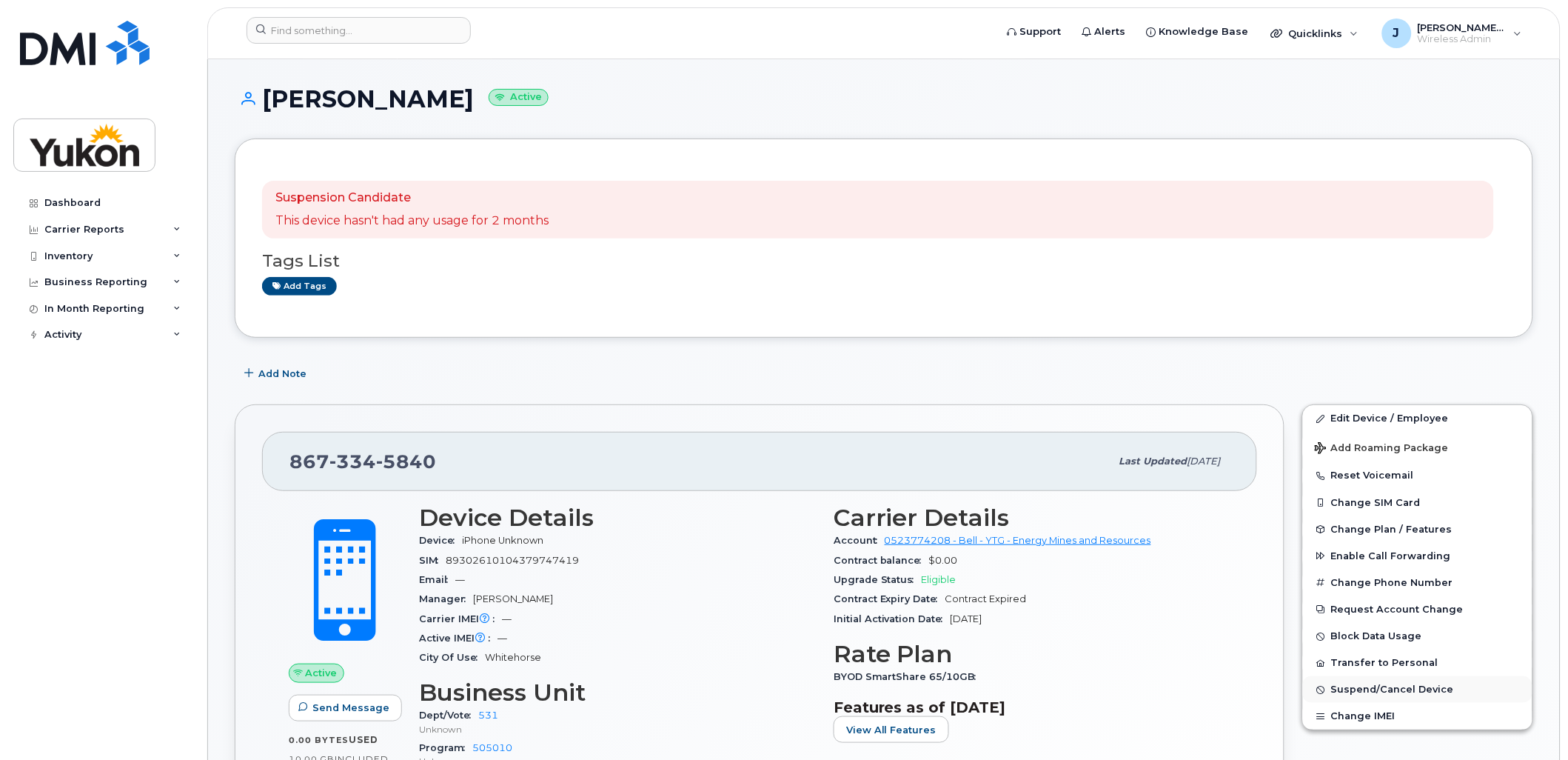
click at [1381, 694] on span "Suspend/Cancel Device" at bounding box center [1392, 690] width 123 height 11
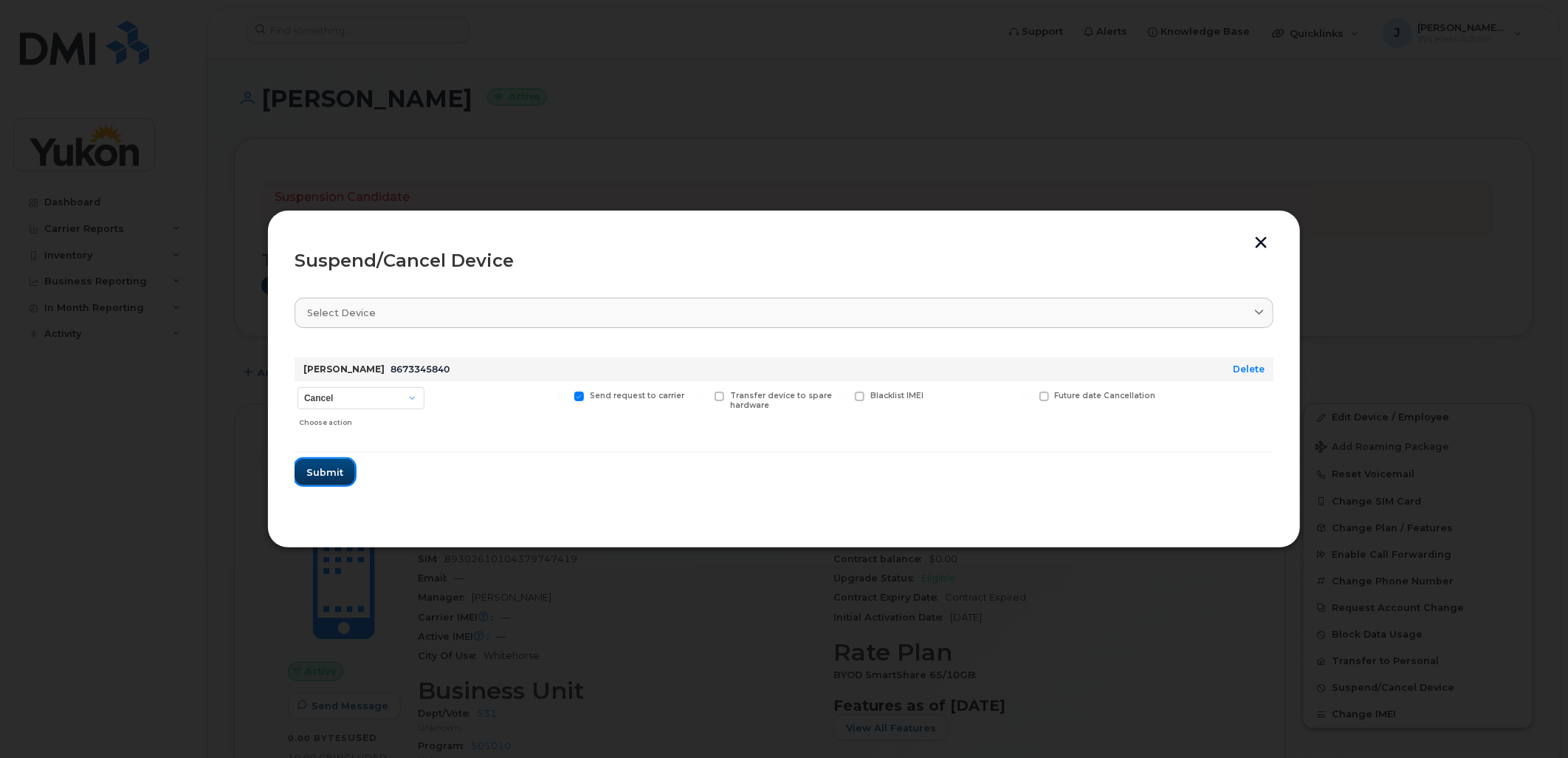
click at [317, 472] on span "Submit" at bounding box center [325, 472] width 36 height 14
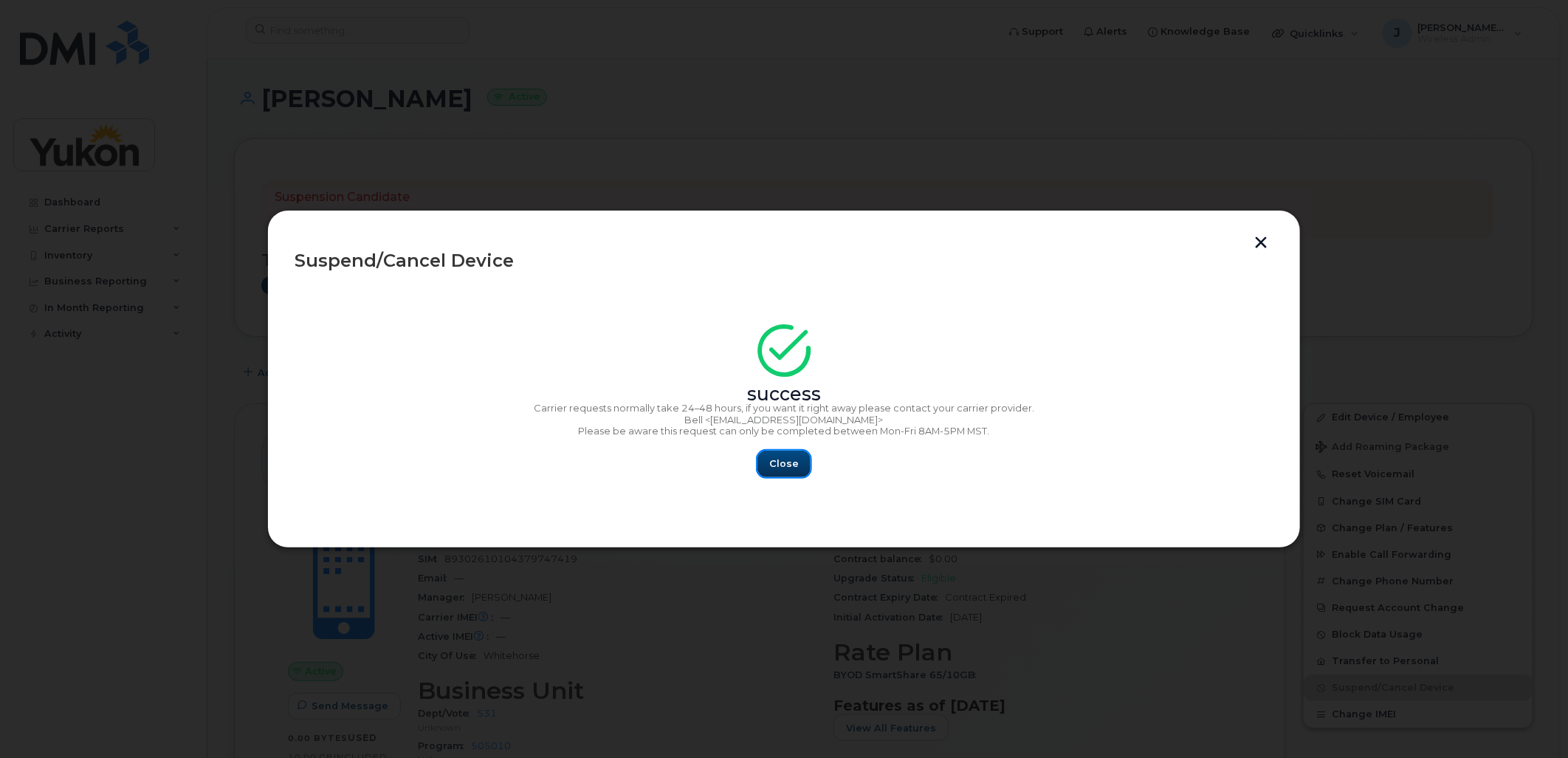
click at [779, 466] on span "Close" at bounding box center [784, 462] width 29 height 14
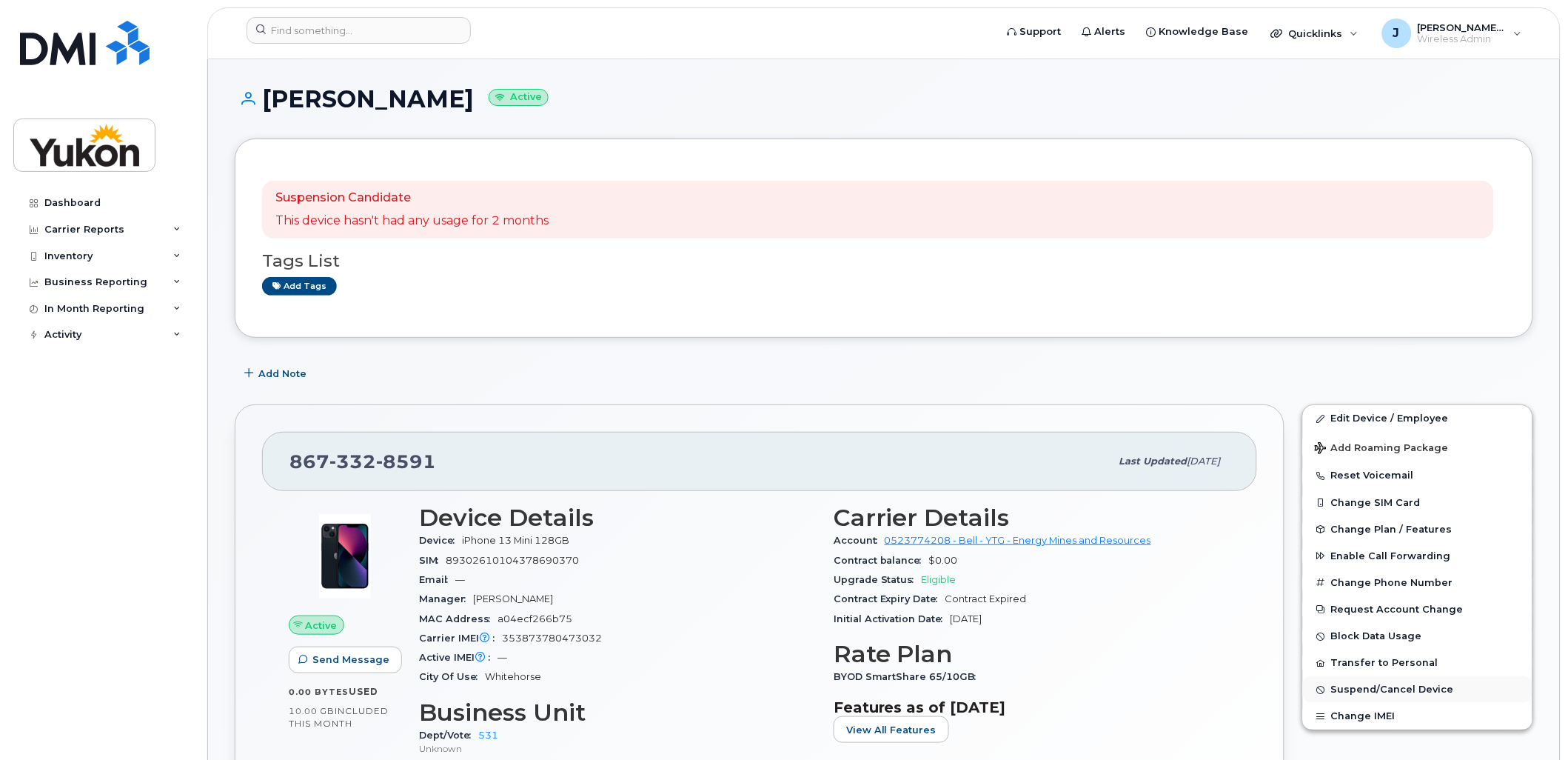
click at [1362, 695] on span "Suspend/Cancel Device" at bounding box center [1392, 690] width 123 height 11
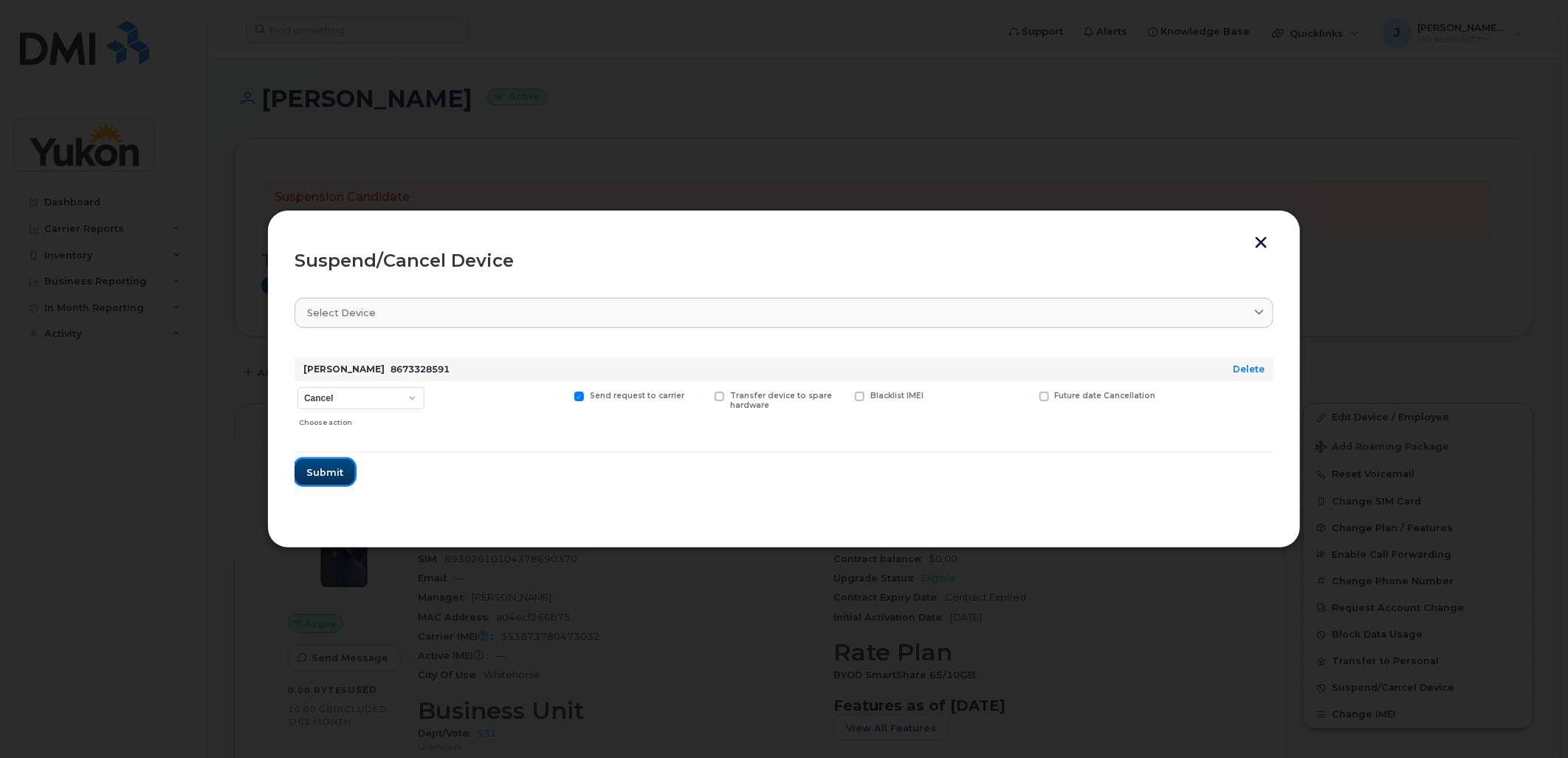
click at [326, 472] on span "Submit" at bounding box center [325, 472] width 36 height 14
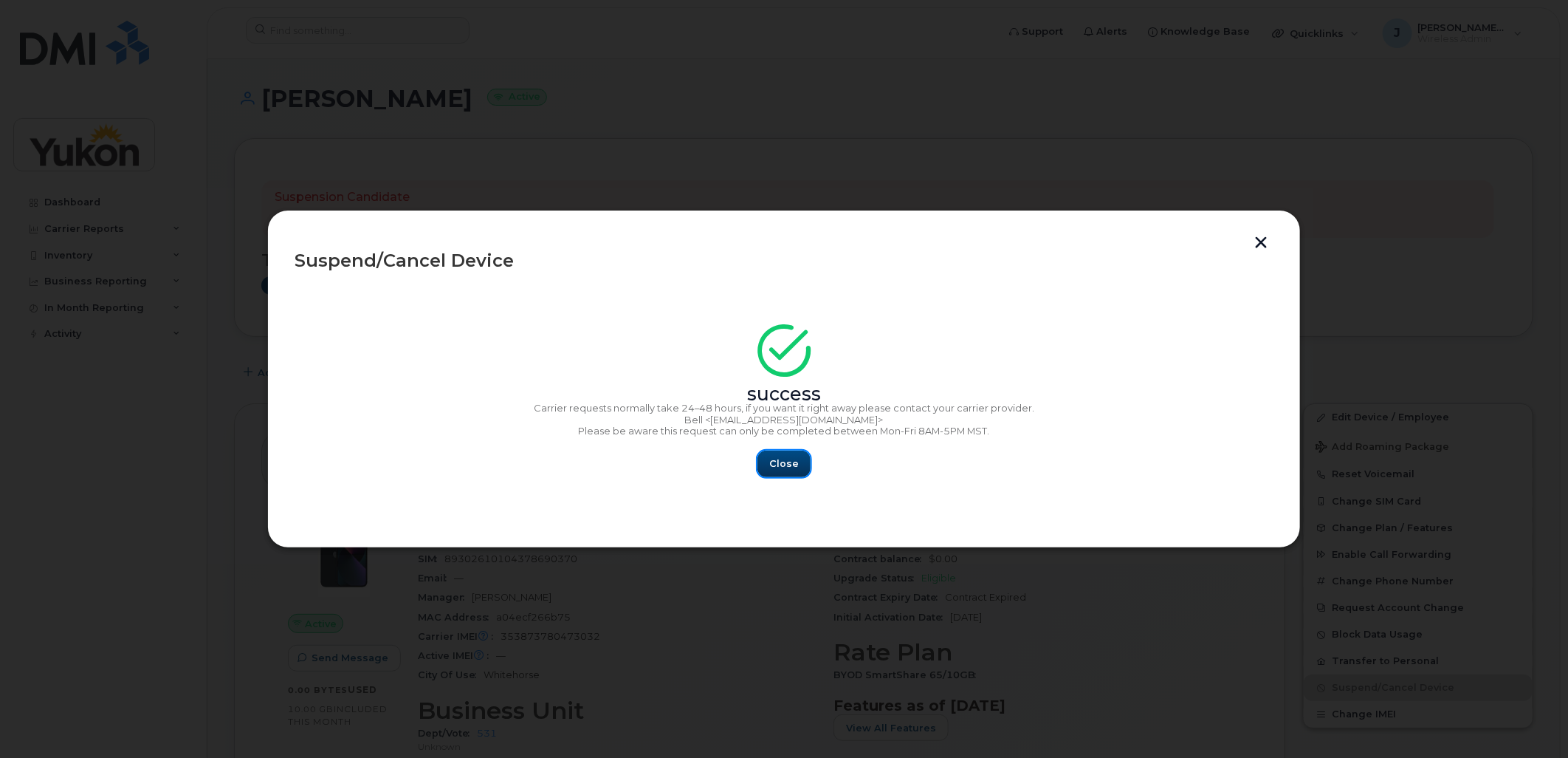
click at [799, 463] on button "Close" at bounding box center [784, 463] width 53 height 26
